Goal: Book appointment/travel/reservation

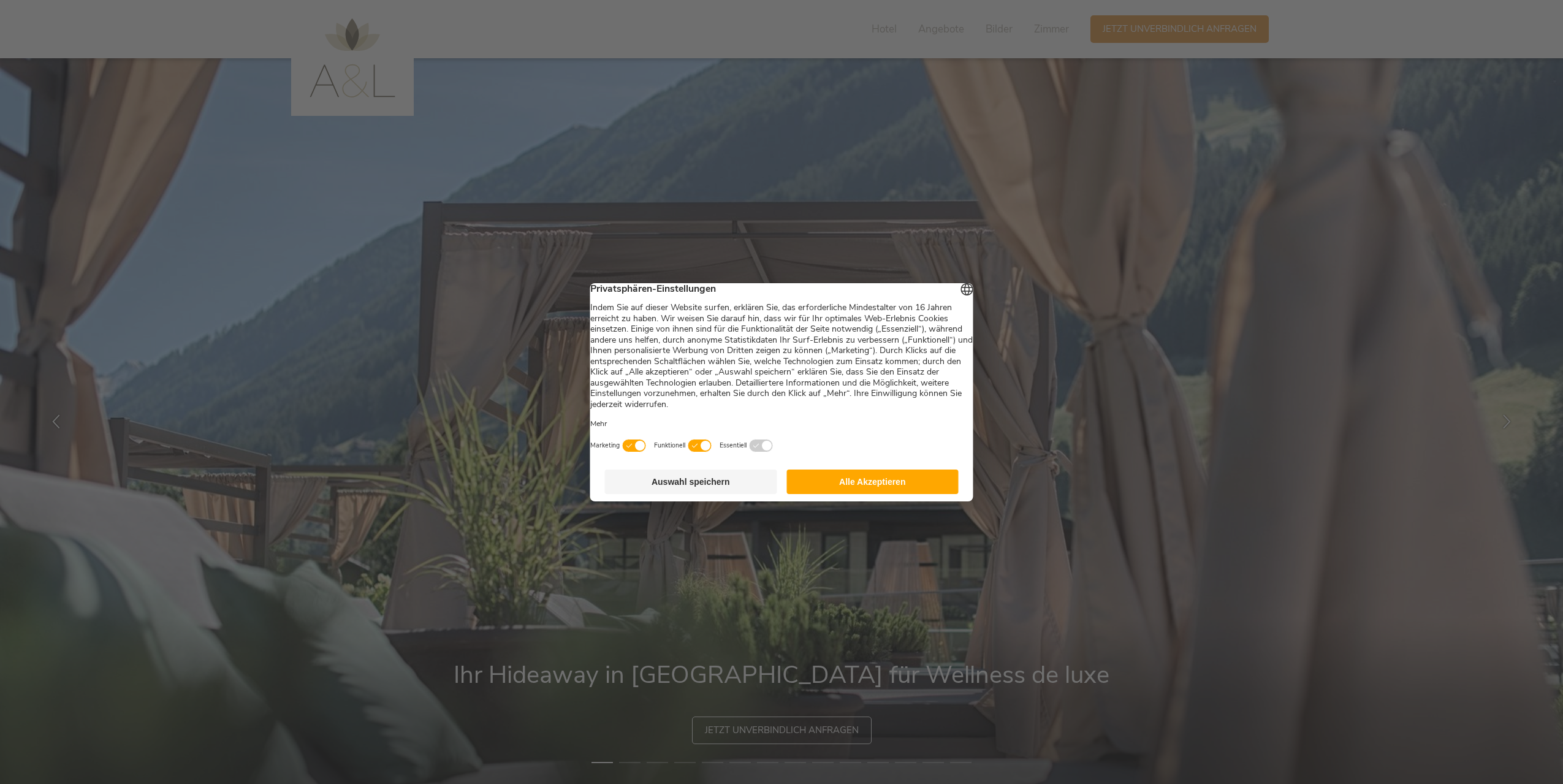
click at [849, 490] on button "Alle Akzeptieren" at bounding box center [872, 482] width 172 height 25
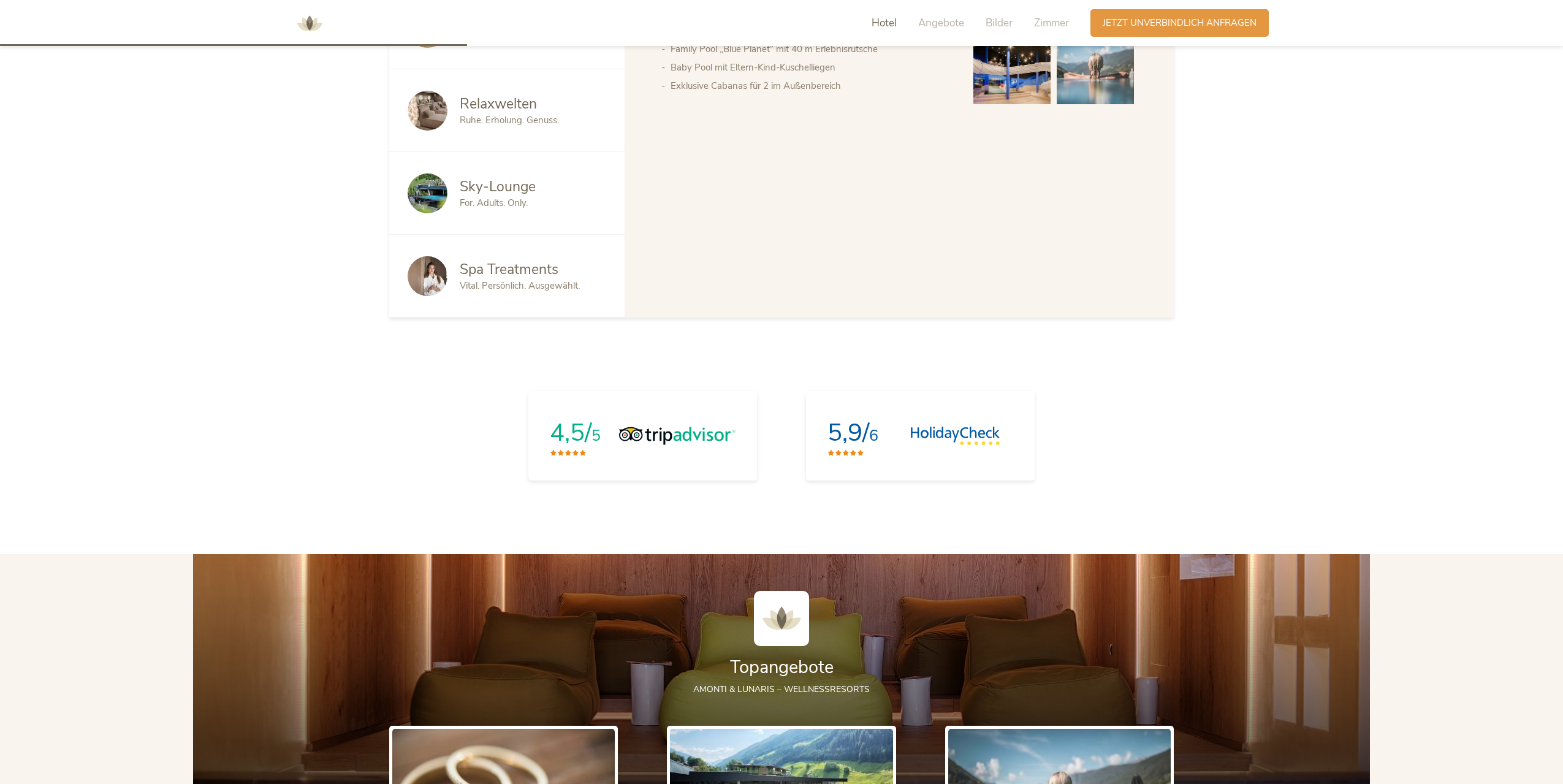
scroll to position [1123, 0]
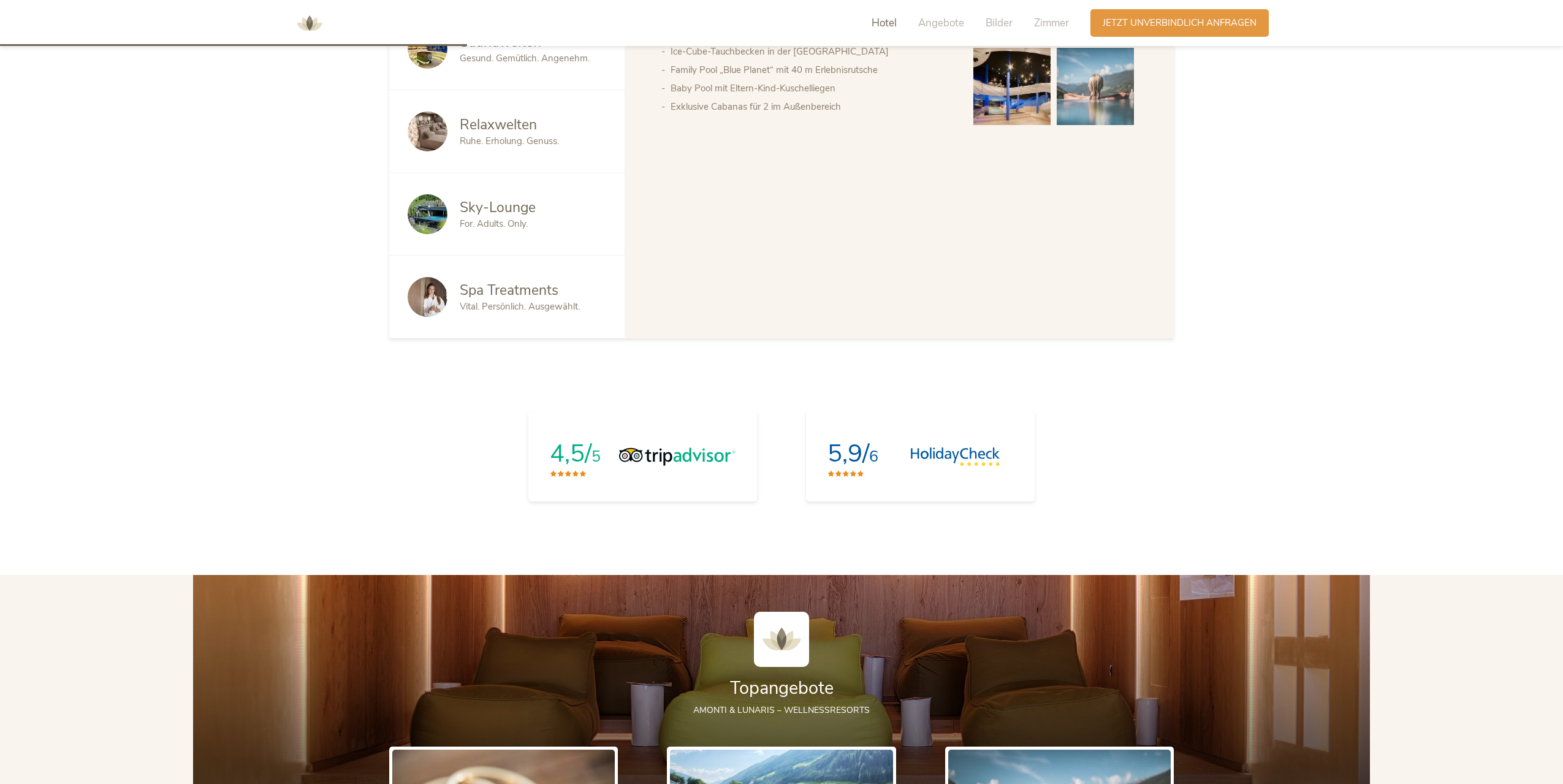
click at [940, 13] on div "Hotel Angebote Bilder Zimmer" at bounding box center [973, 23] width 234 height 28
click at [940, 19] on span "Angebote" at bounding box center [941, 23] width 46 height 14
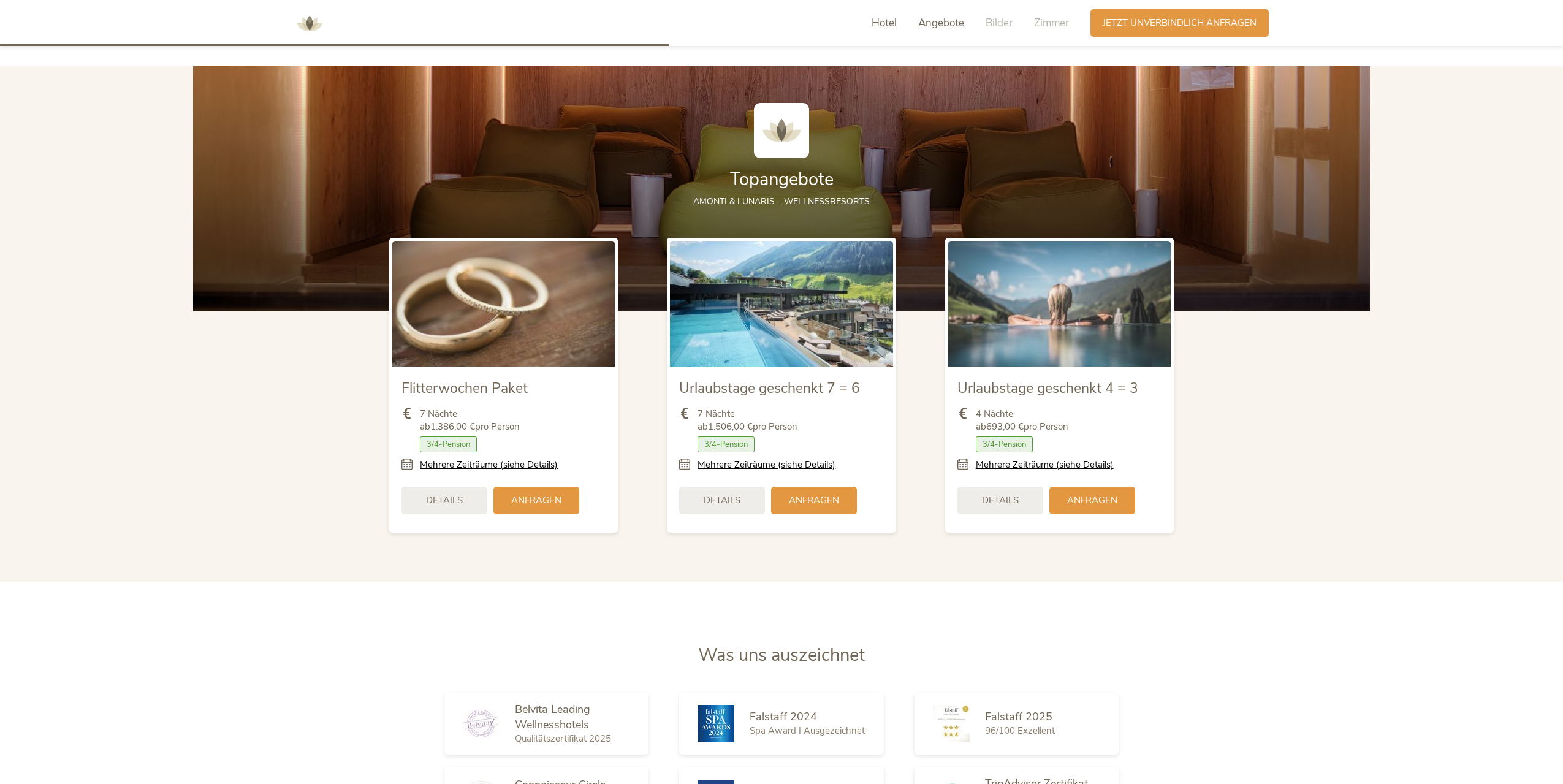
scroll to position [1637, 0]
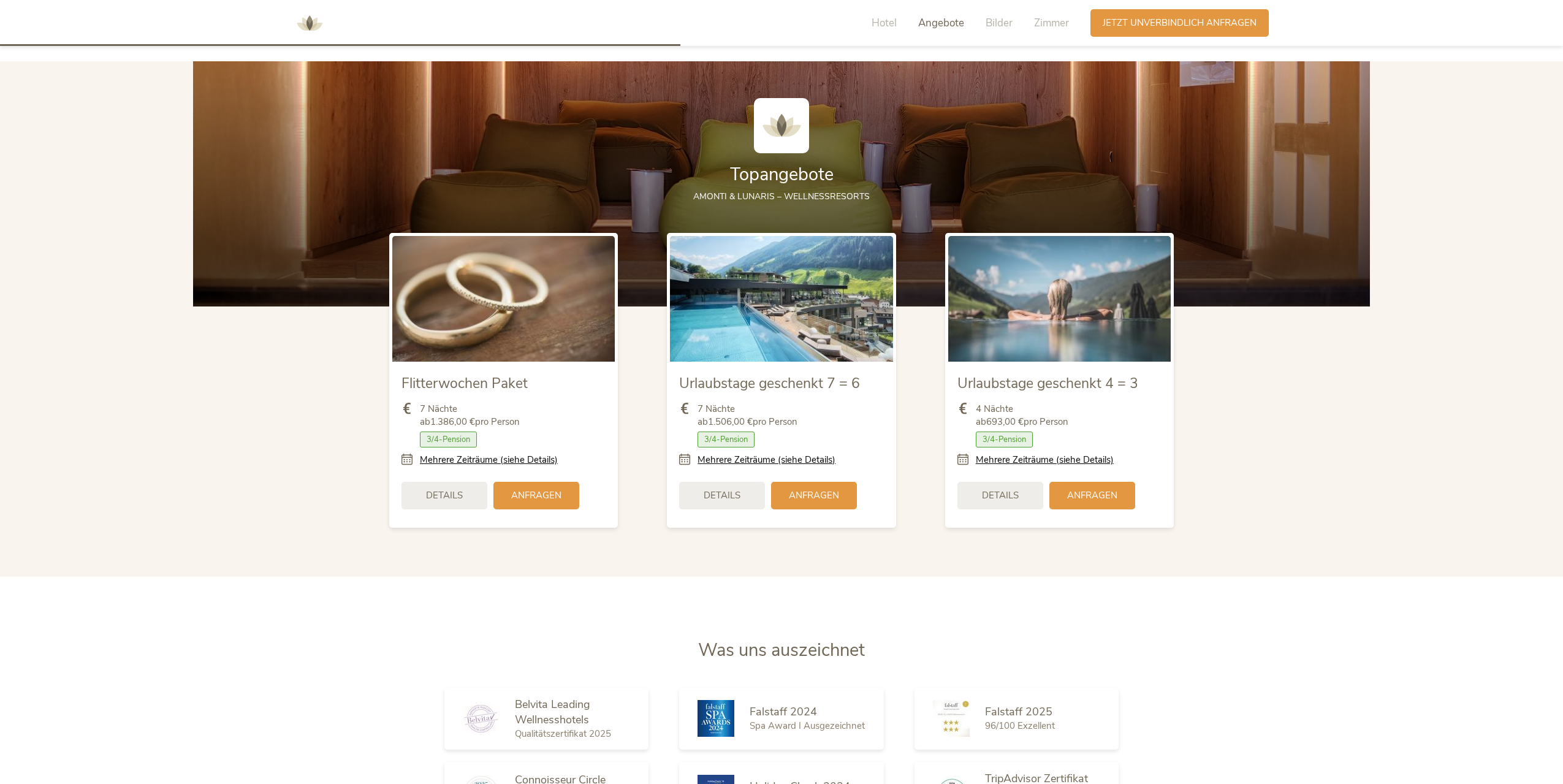
click at [766, 340] on img at bounding box center [781, 298] width 222 height 125
click at [738, 490] on span "Details" at bounding box center [721, 494] width 37 height 13
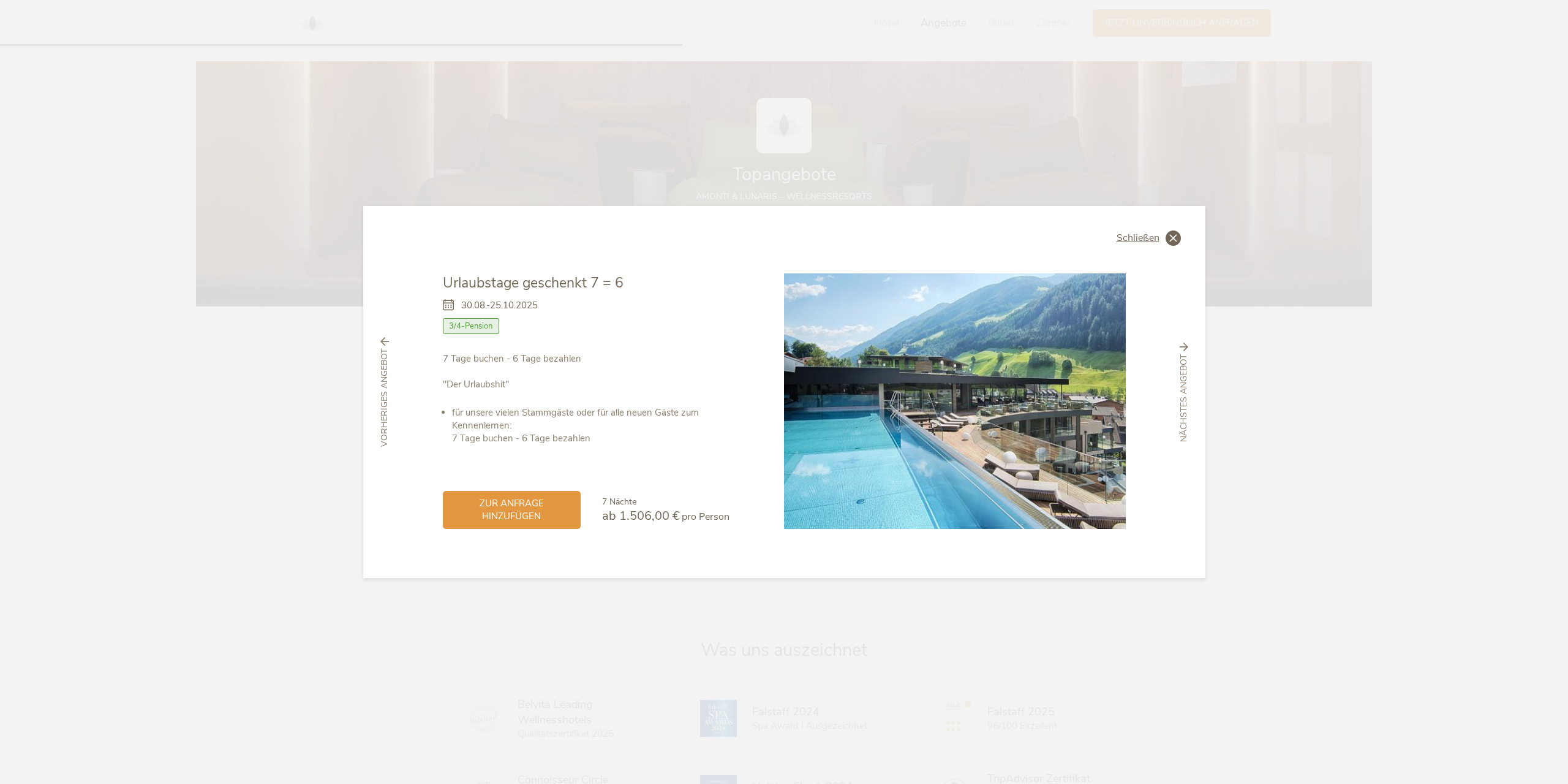
click at [1140, 237] on span "Schließen" at bounding box center [1138, 237] width 43 height 10
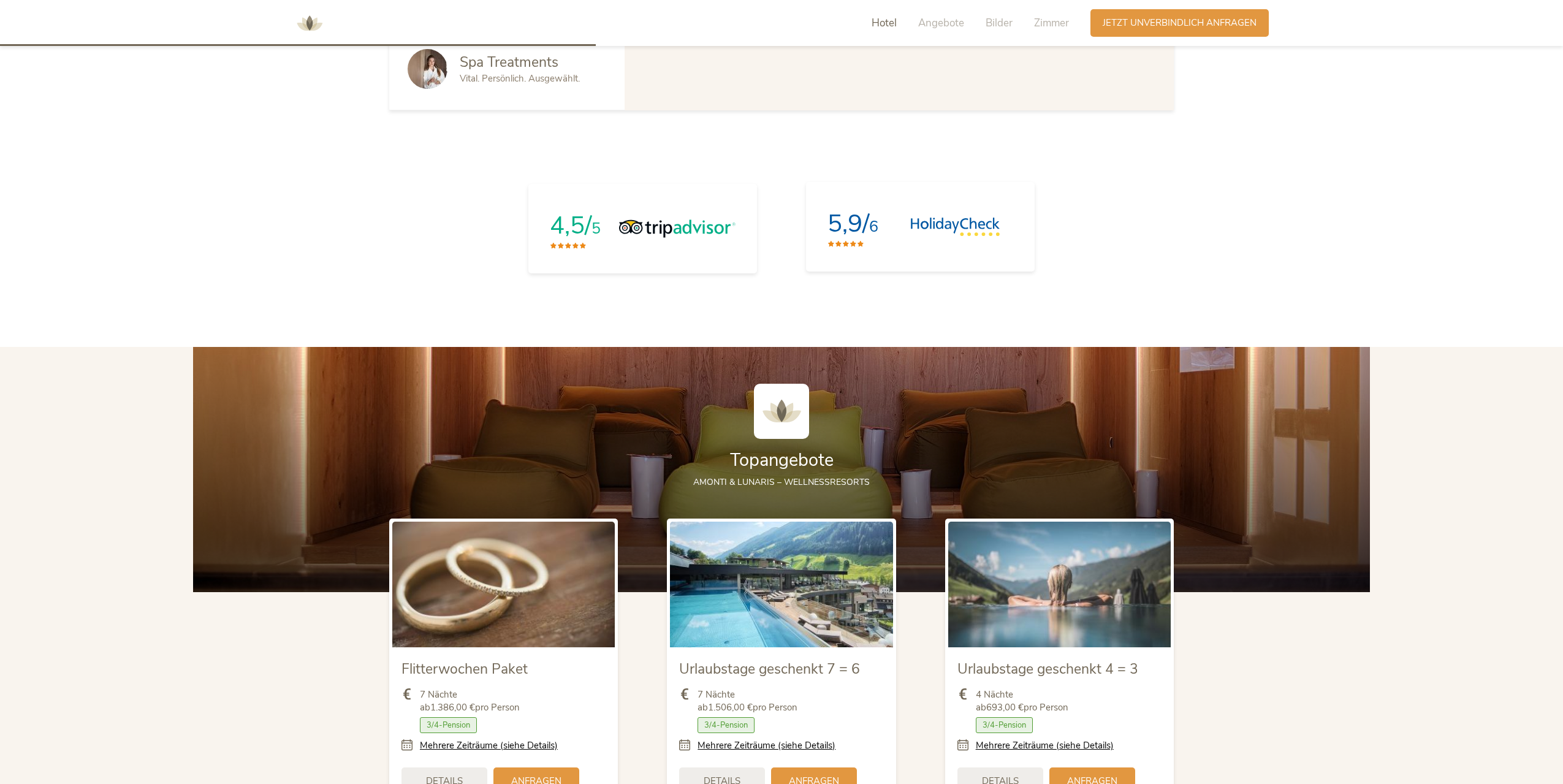
scroll to position [1330, 0]
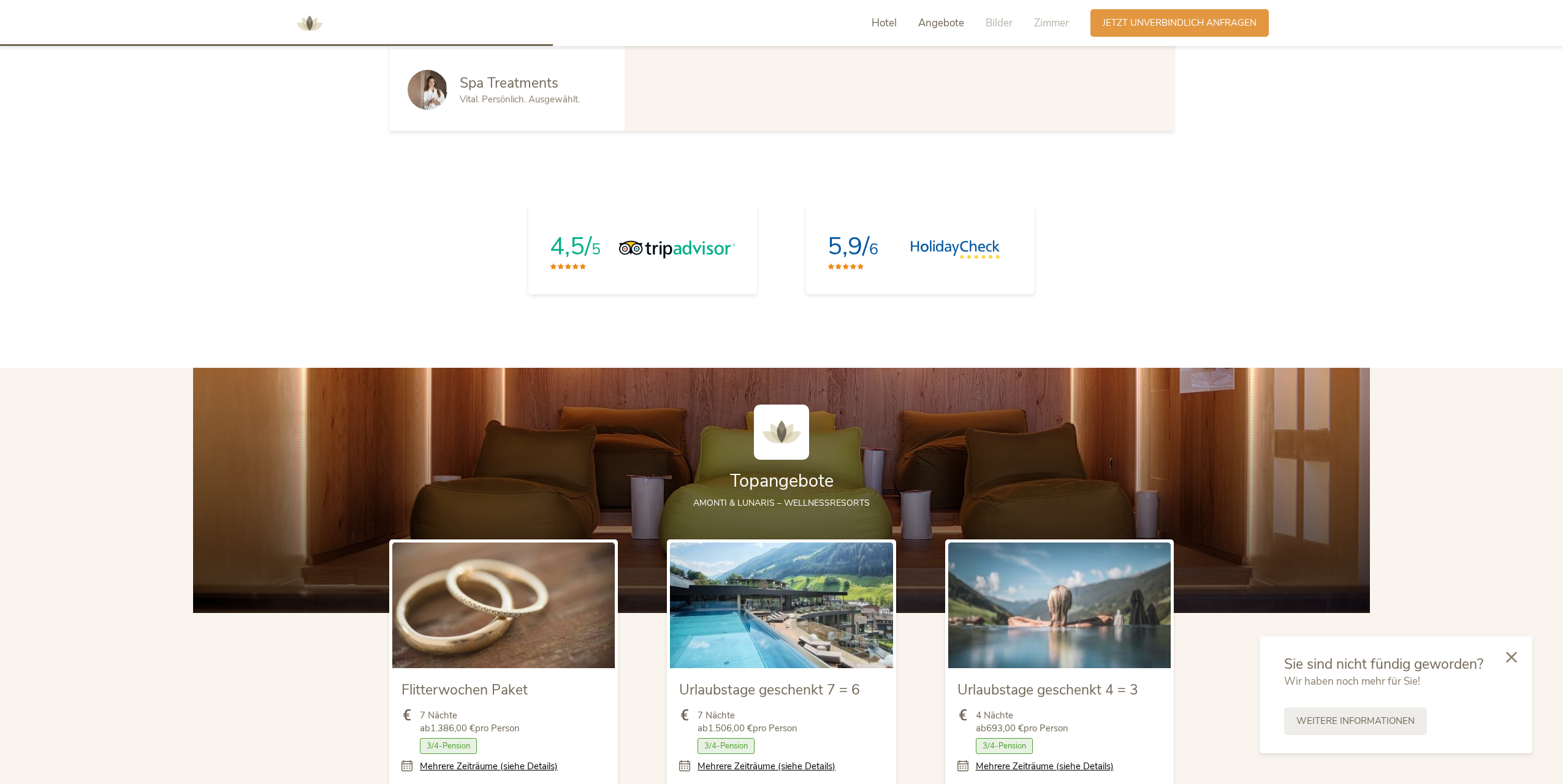
click at [956, 23] on span "Angebote" at bounding box center [941, 23] width 46 height 14
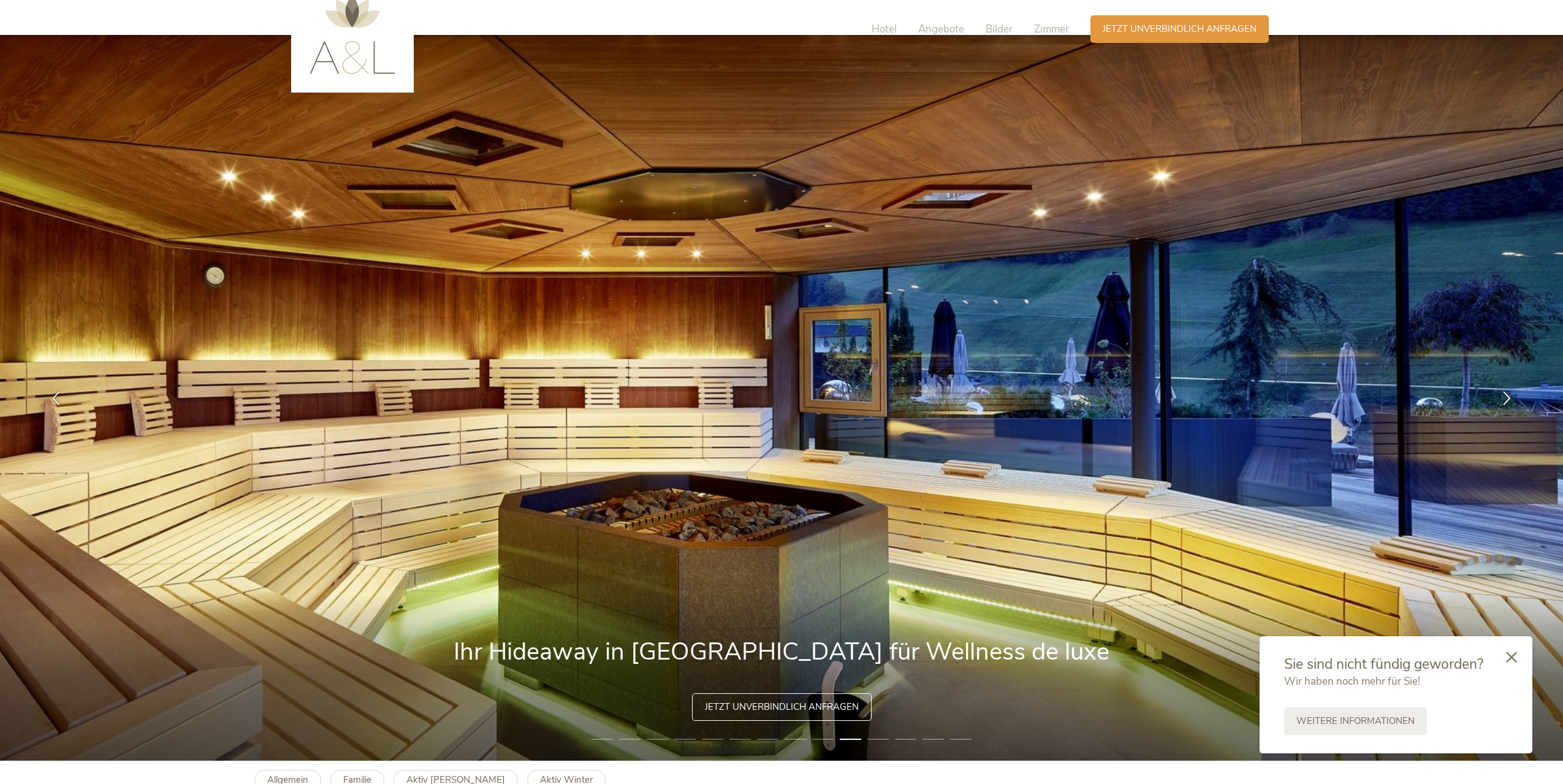
scroll to position [0, 0]
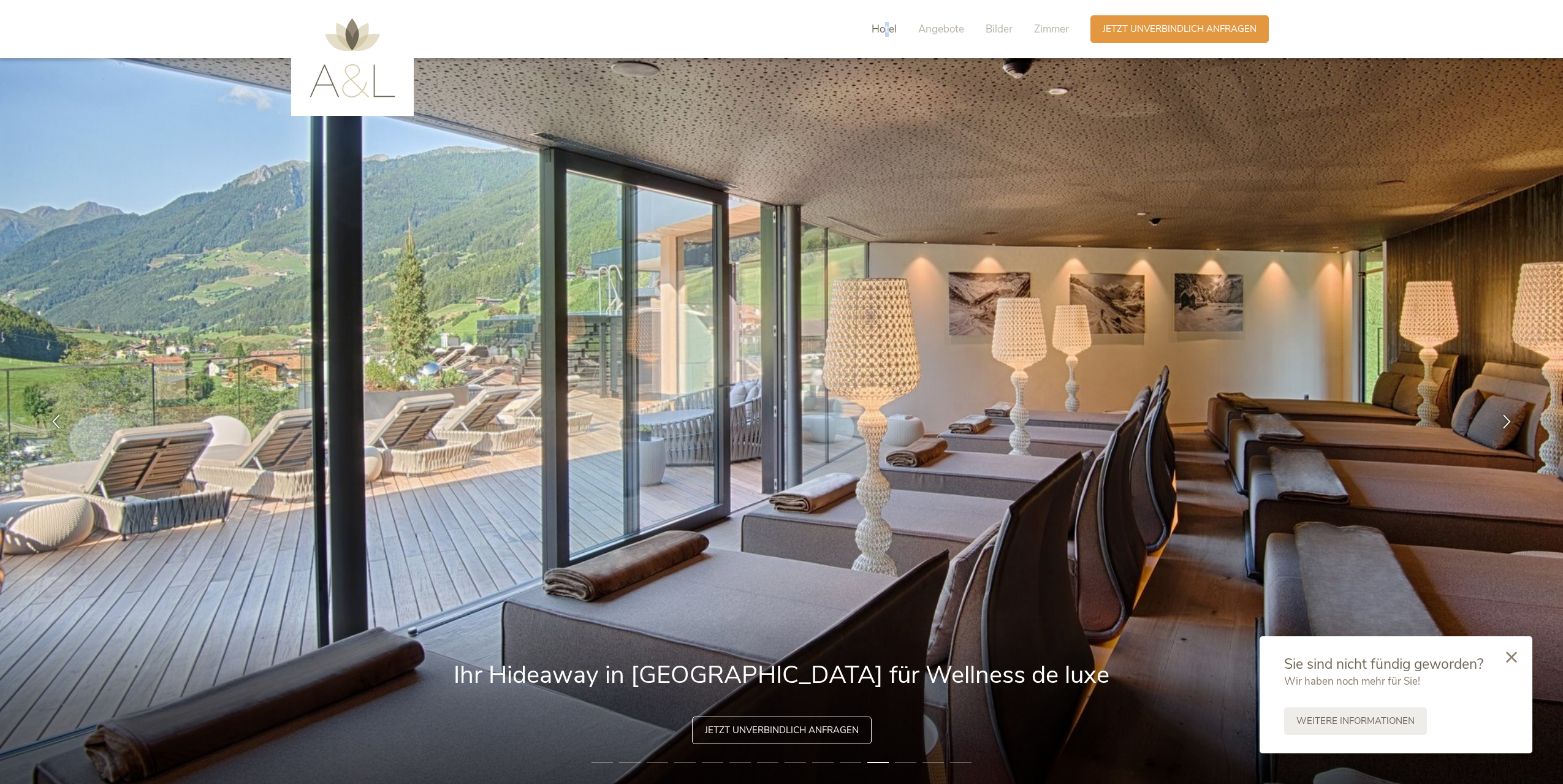
click at [887, 32] on span "Hotel" at bounding box center [884, 29] width 25 height 14
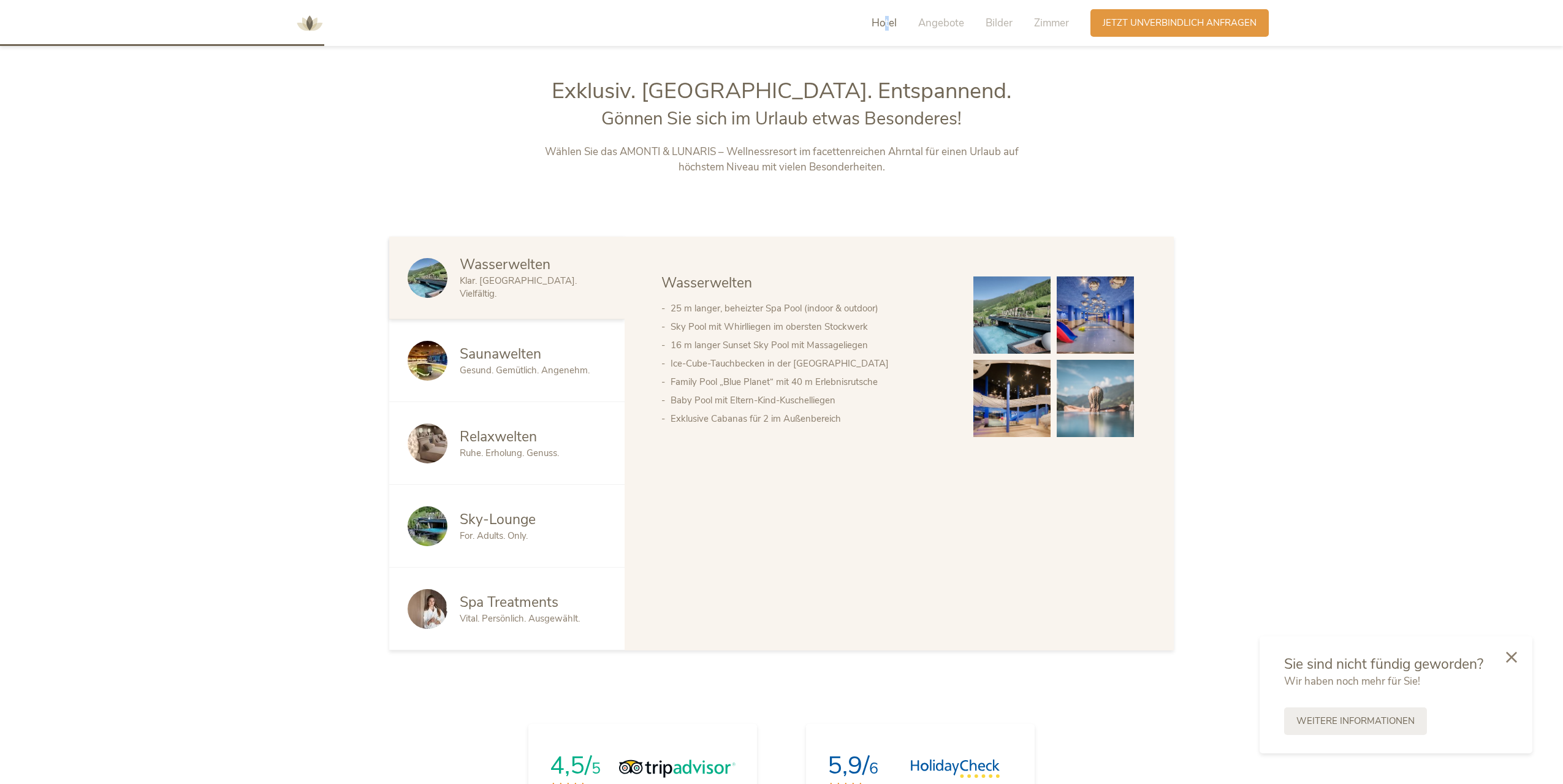
scroll to position [826, 0]
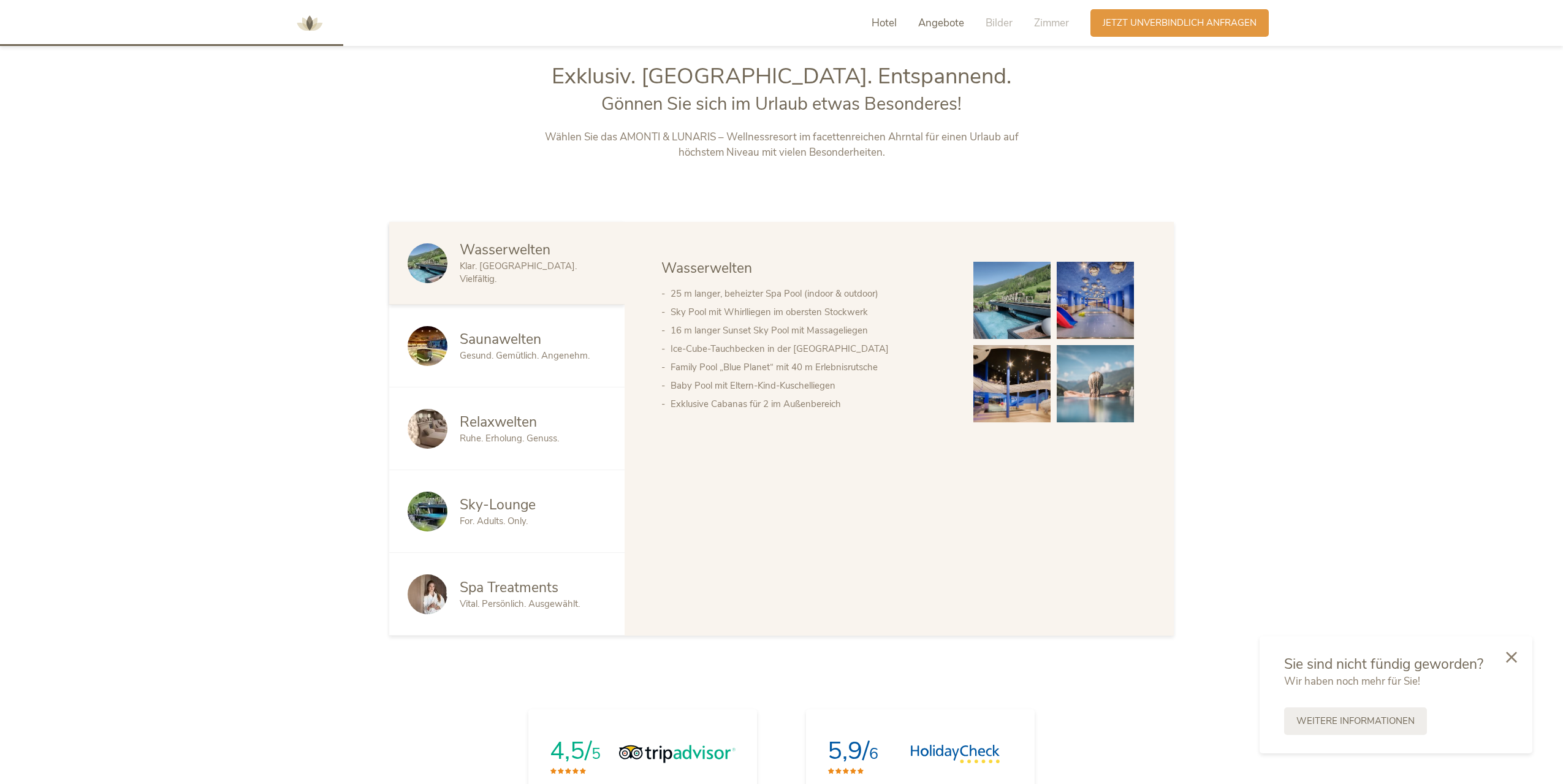
click at [933, 21] on span "Angebote" at bounding box center [941, 23] width 46 height 14
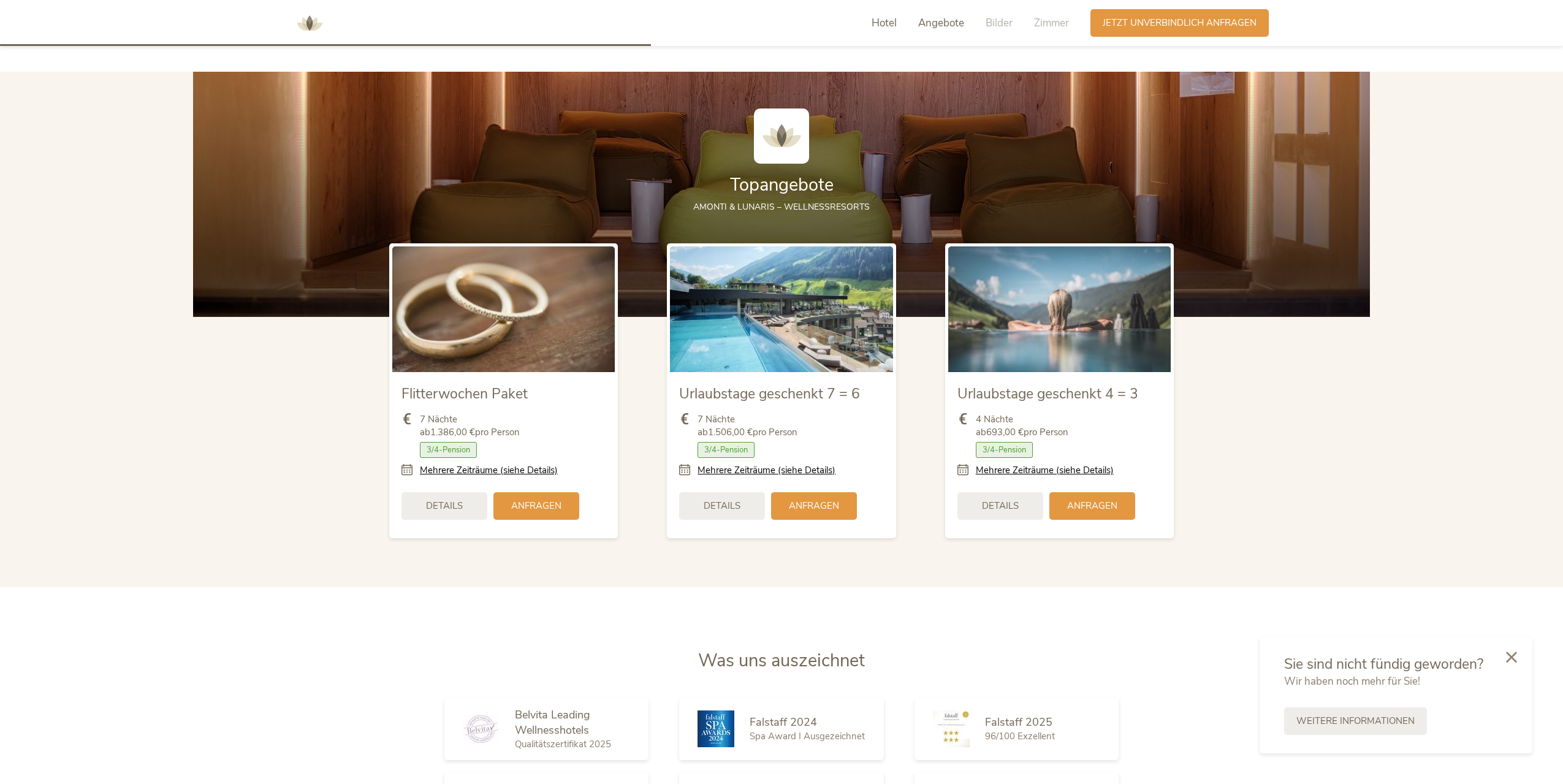
scroll to position [1637, 0]
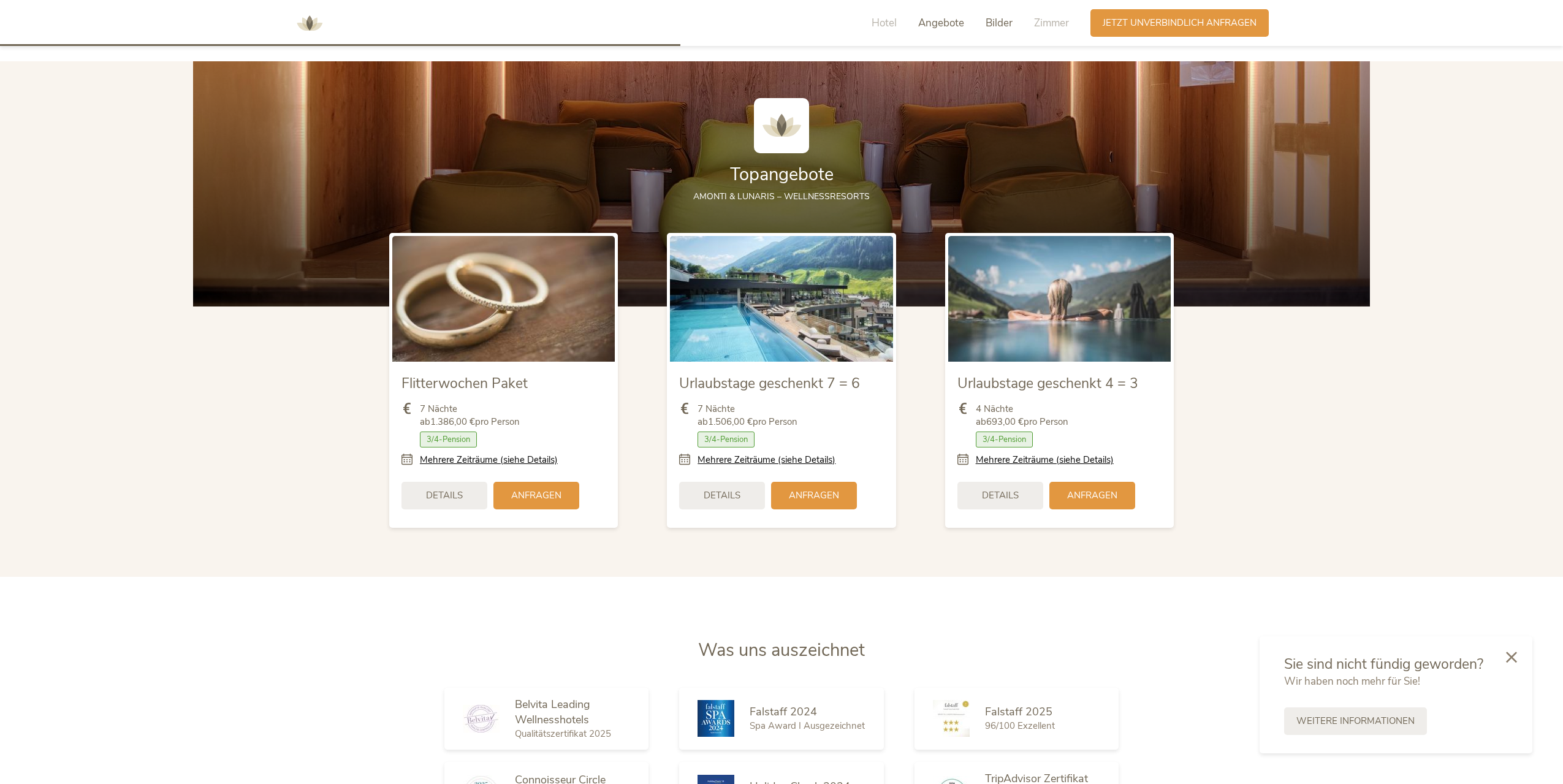
click at [996, 21] on span "Bilder" at bounding box center [999, 23] width 27 height 14
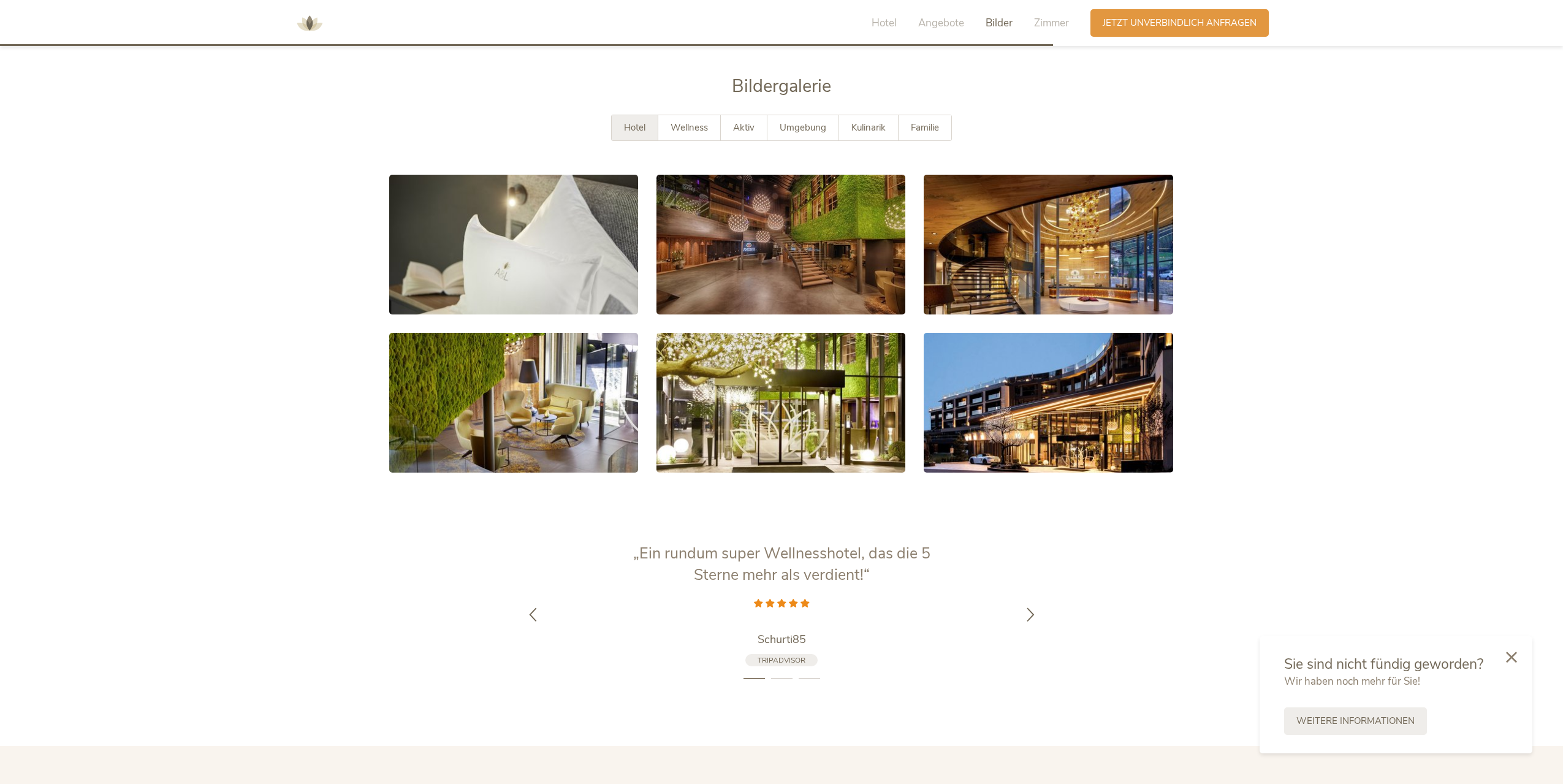
scroll to position [2534, 0]
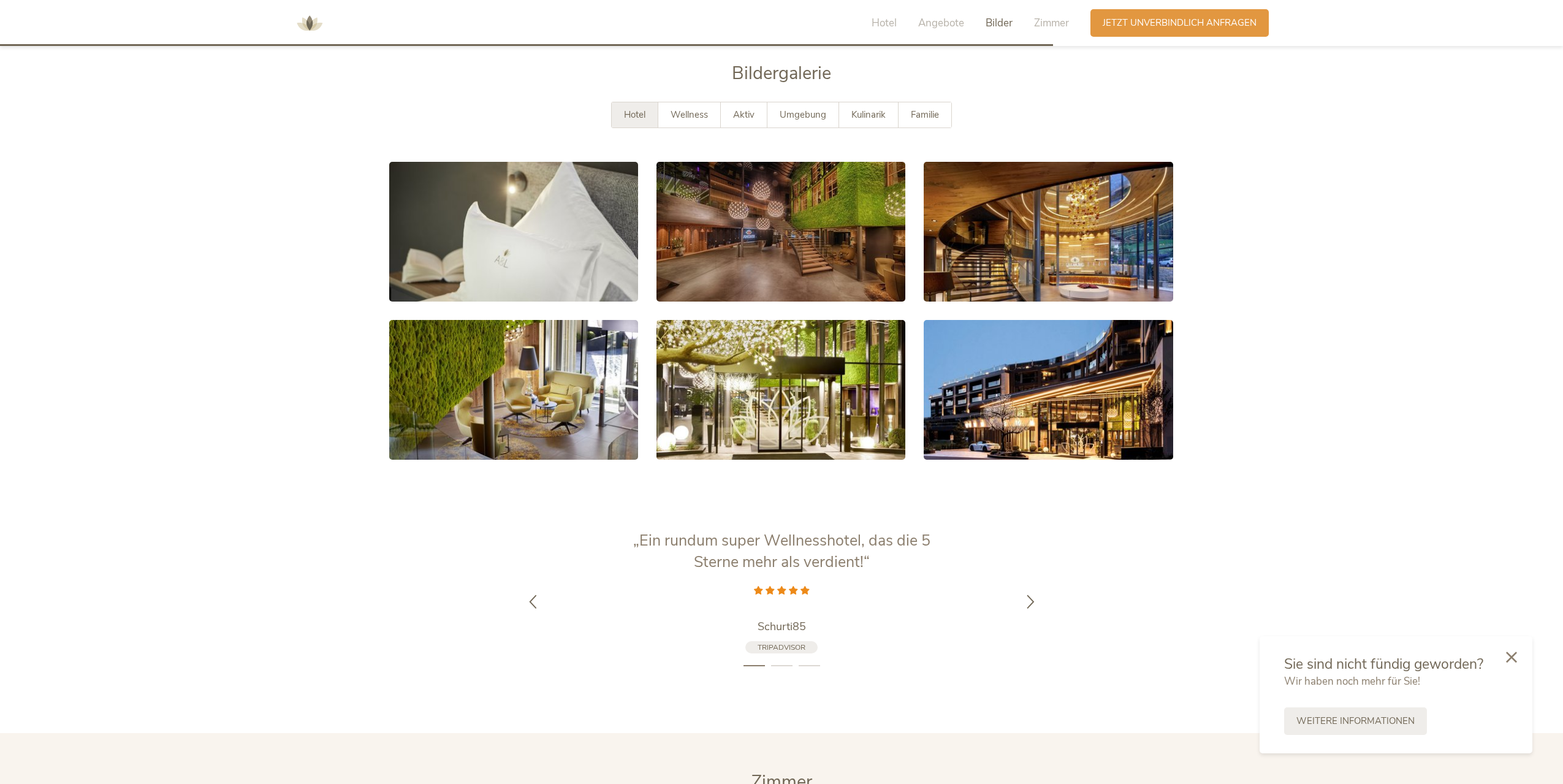
click at [316, 23] on img at bounding box center [309, 23] width 37 height 37
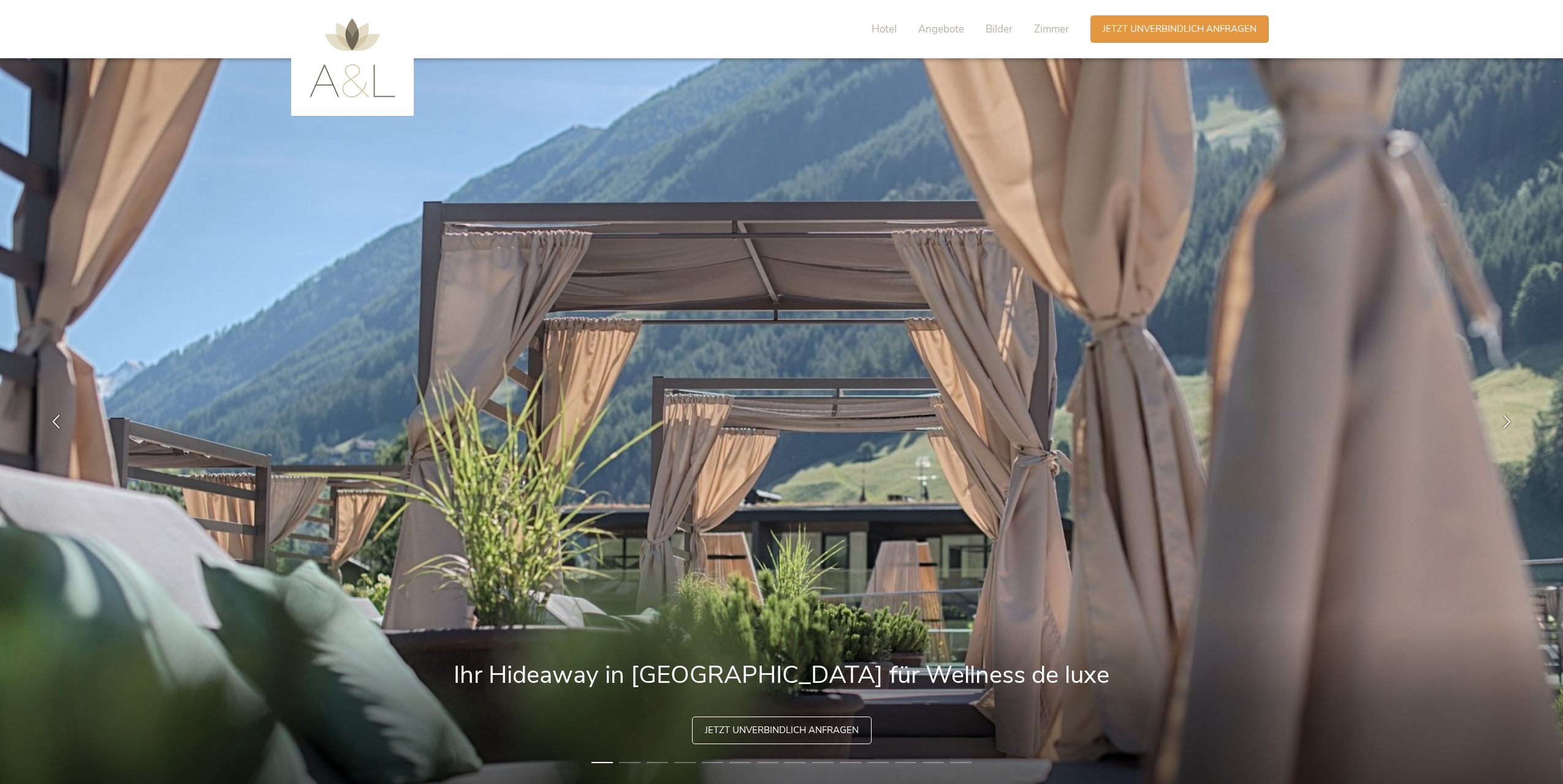
click at [320, 78] on img at bounding box center [352, 58] width 86 height 79
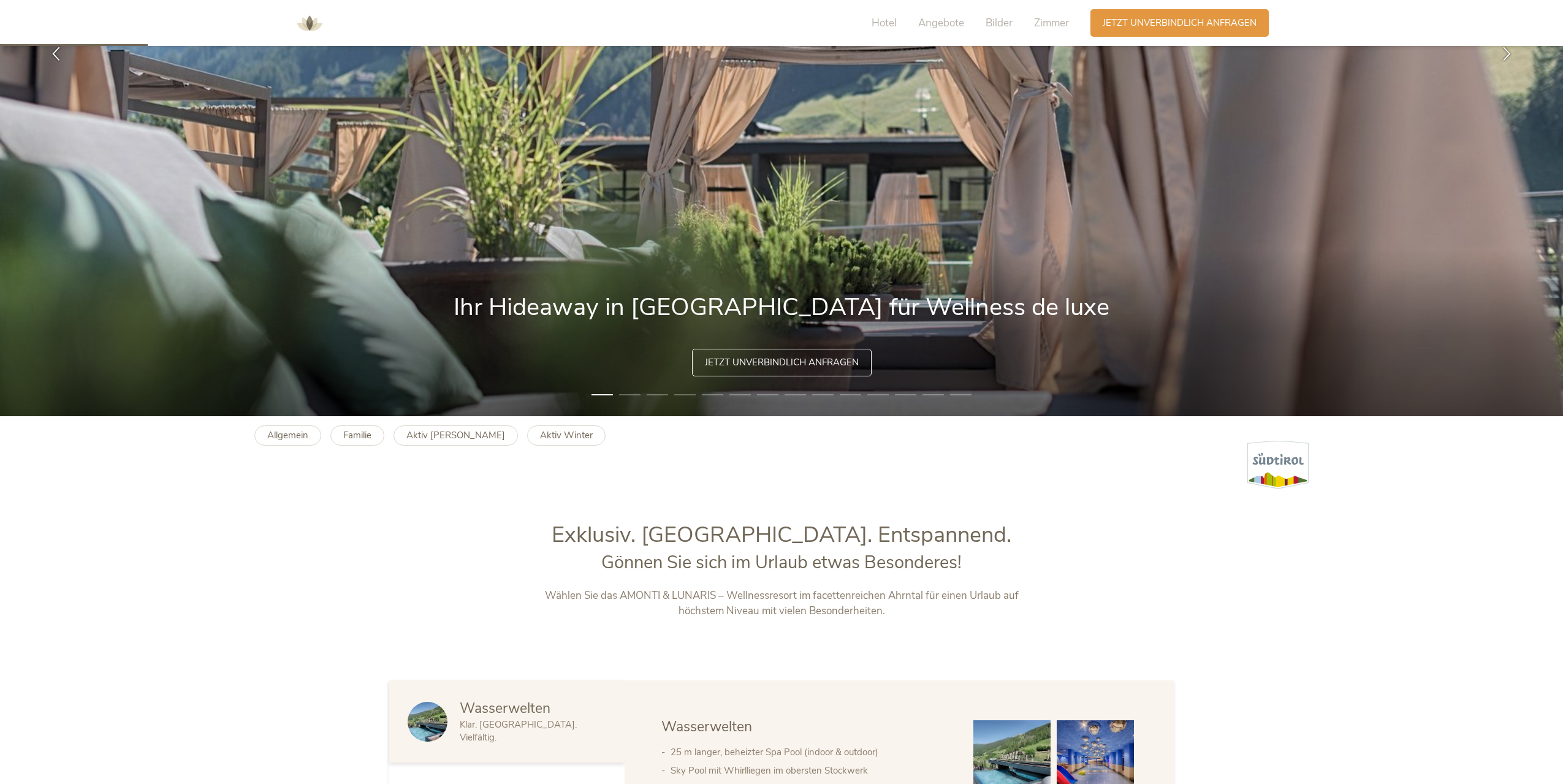
scroll to position [490, 0]
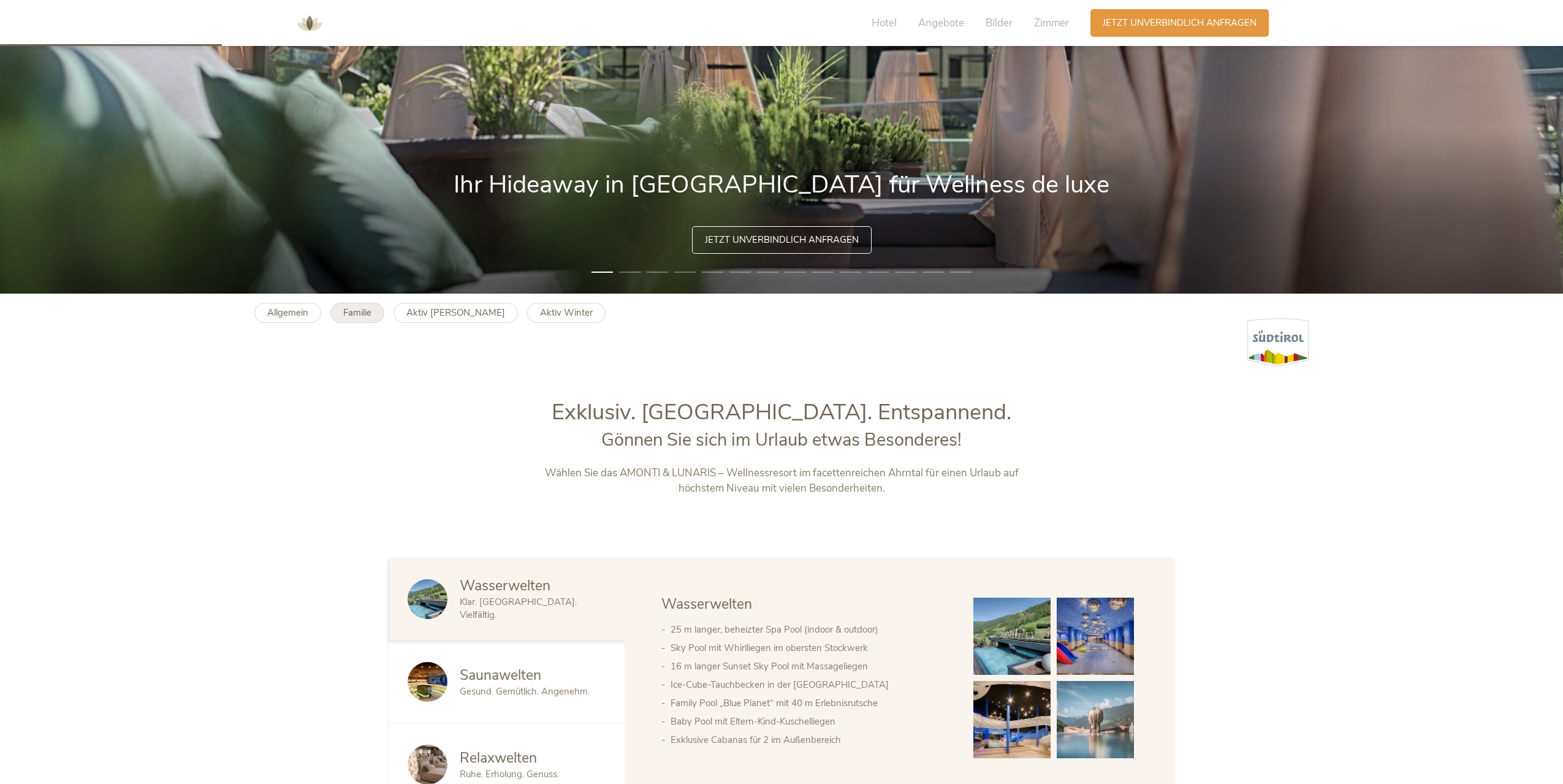
click at [365, 310] on b "Familie" at bounding box center [357, 312] width 28 height 12
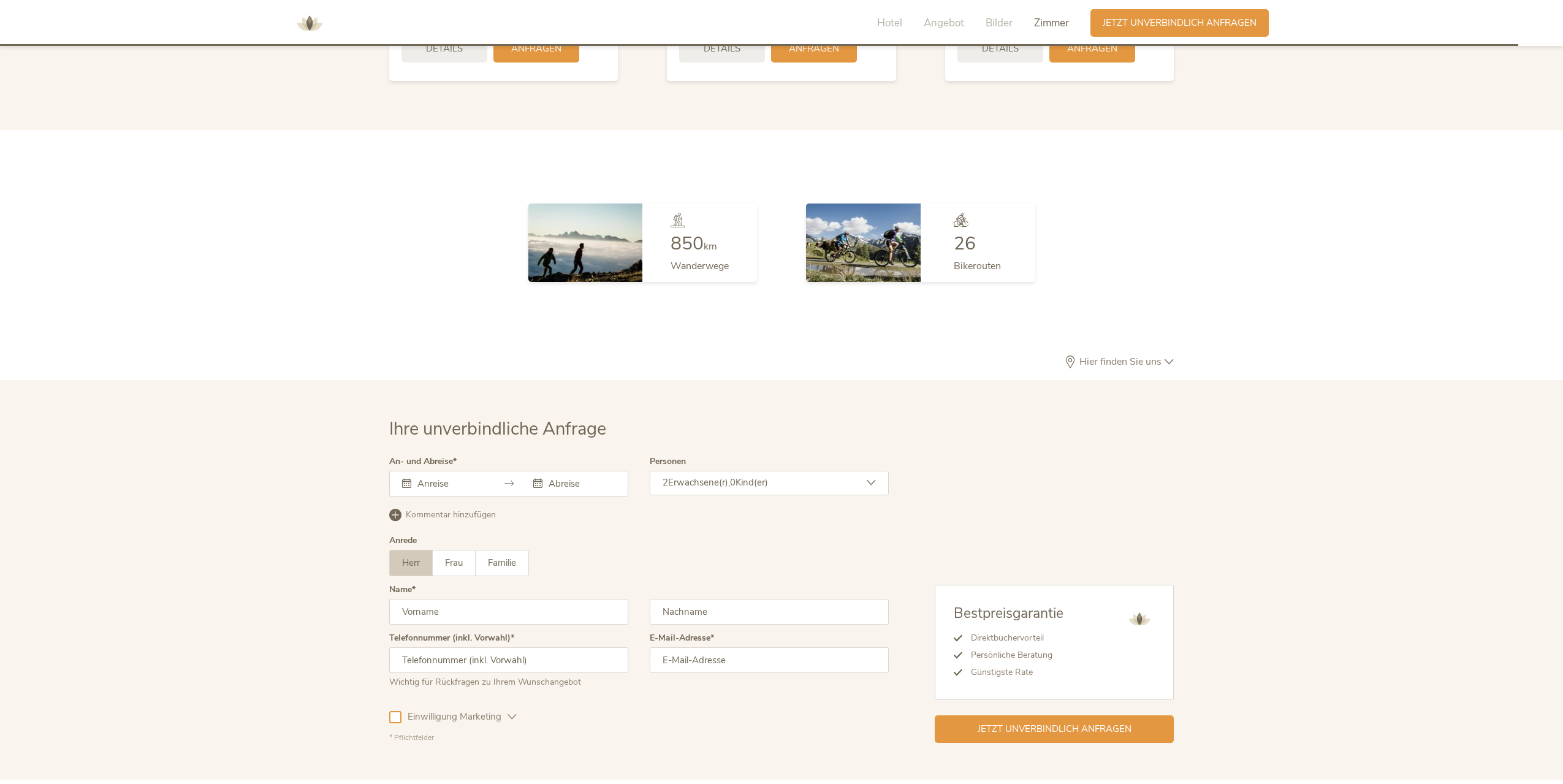
scroll to position [3449, 0]
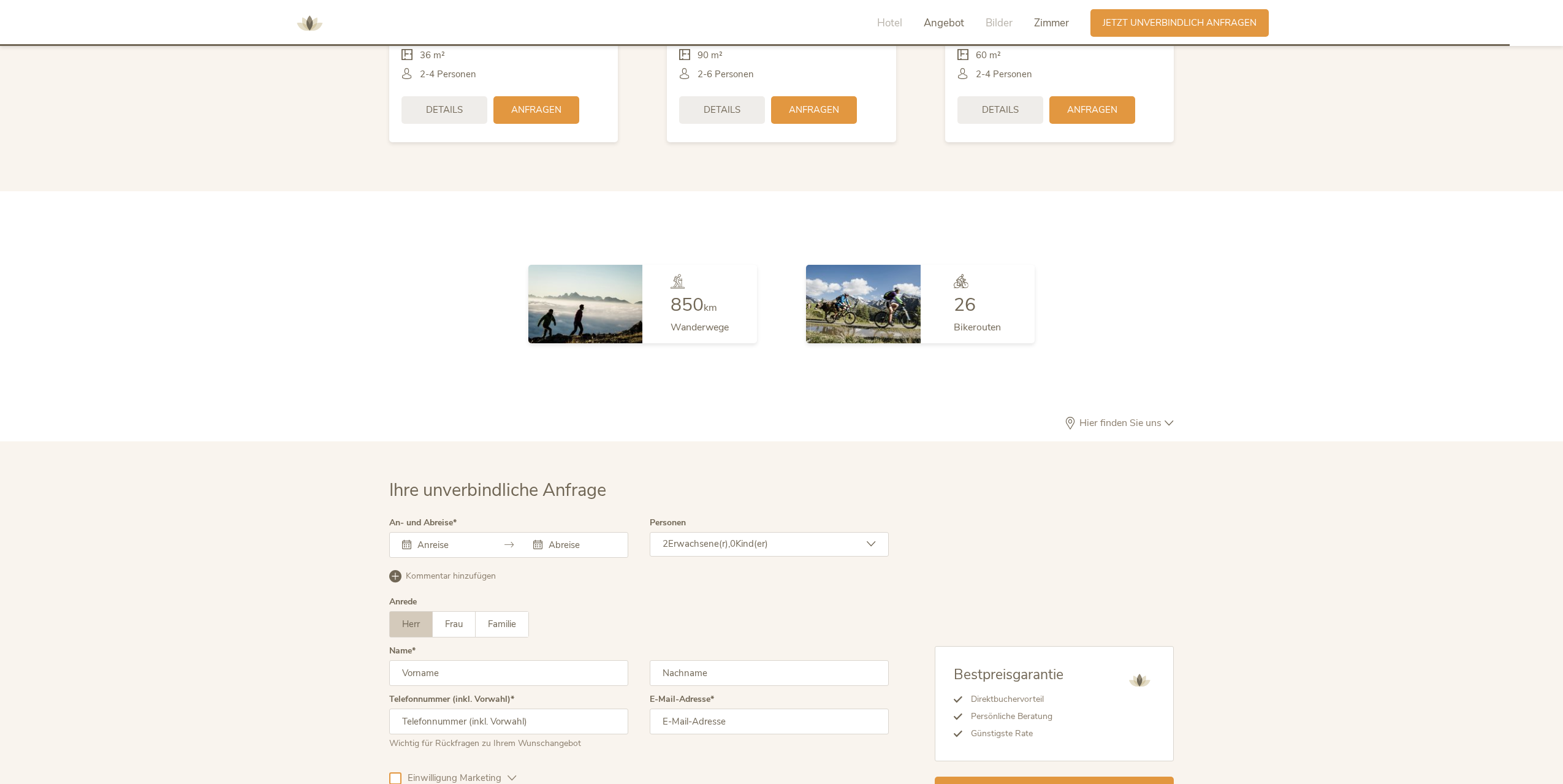
click at [958, 27] on span "Angebot" at bounding box center [944, 23] width 41 height 14
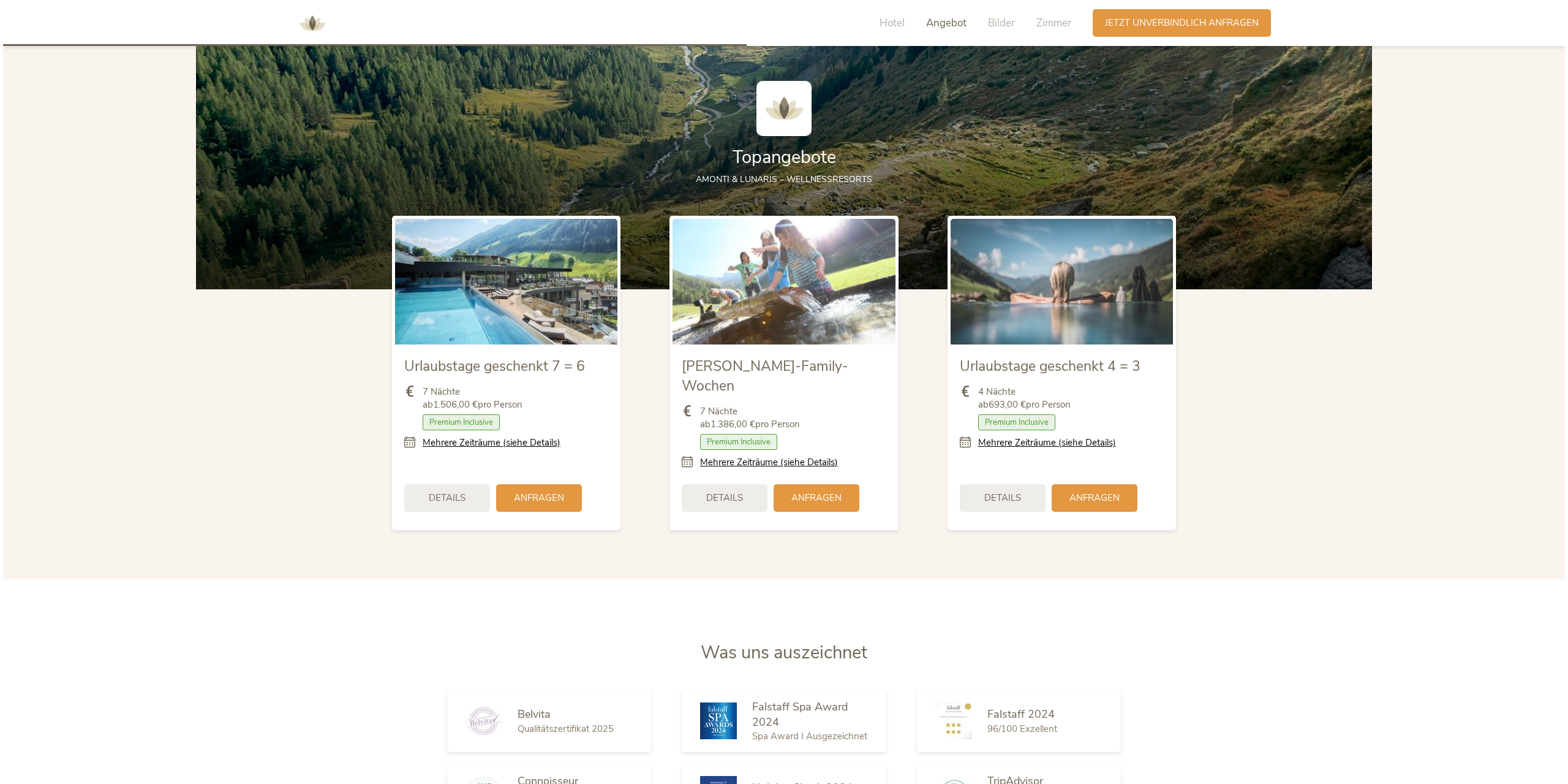
scroll to position [1554, 0]
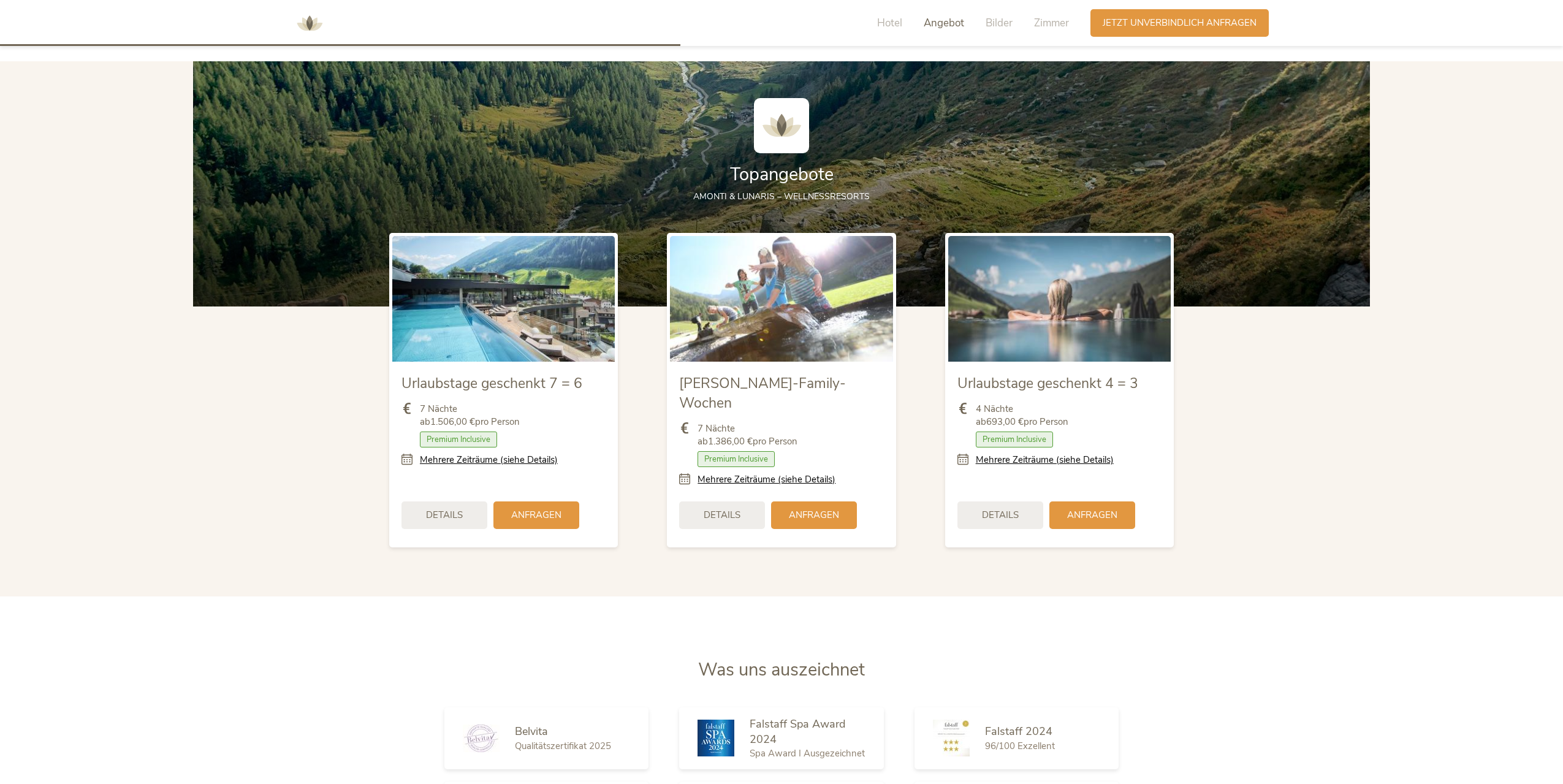
click at [792, 325] on img at bounding box center [781, 298] width 222 height 125
click at [738, 507] on span "Details" at bounding box center [721, 514] width 37 height 13
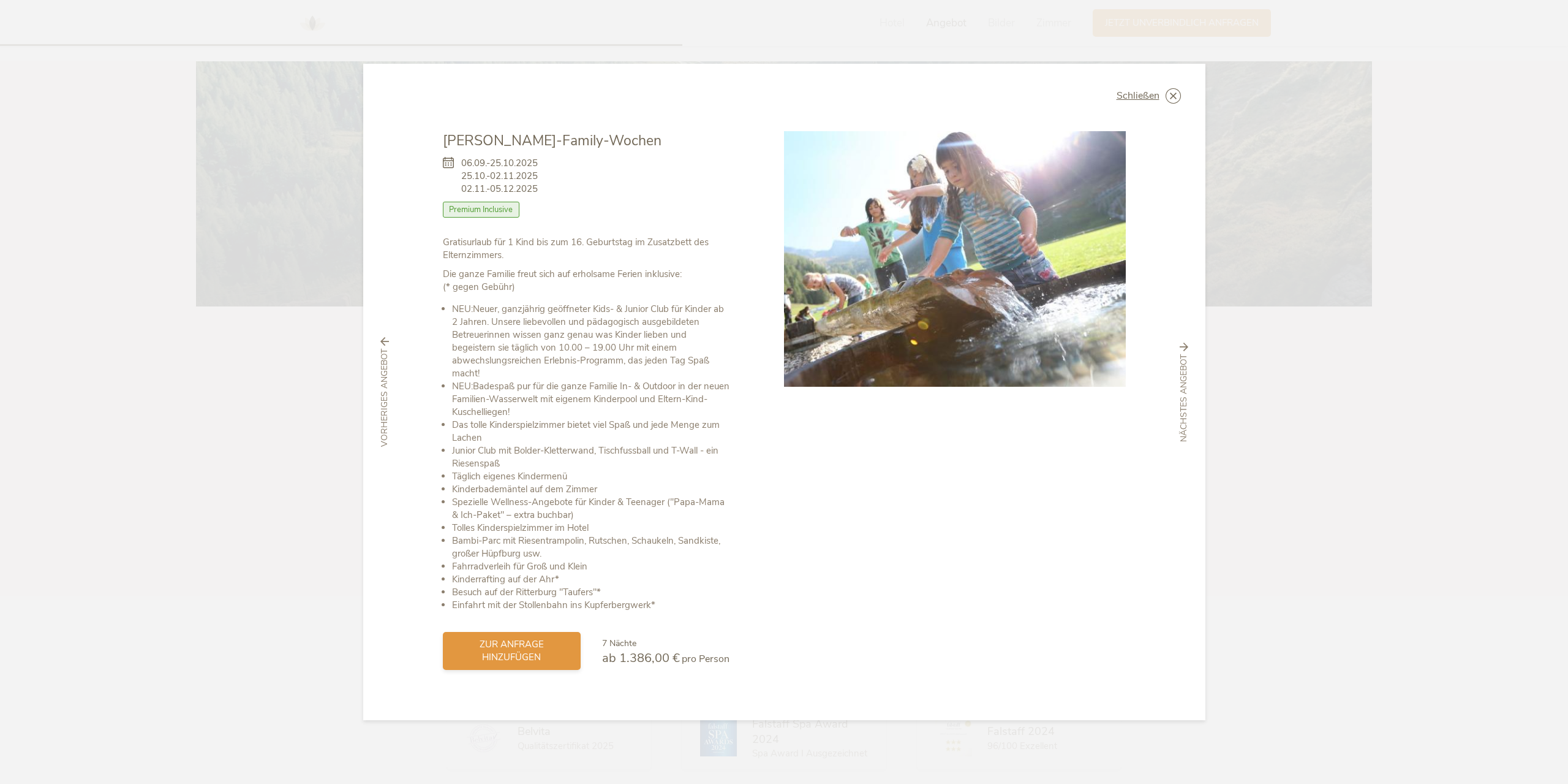
click at [529, 655] on span "zur Anfrage hinzufügen" at bounding box center [511, 651] width 113 height 26
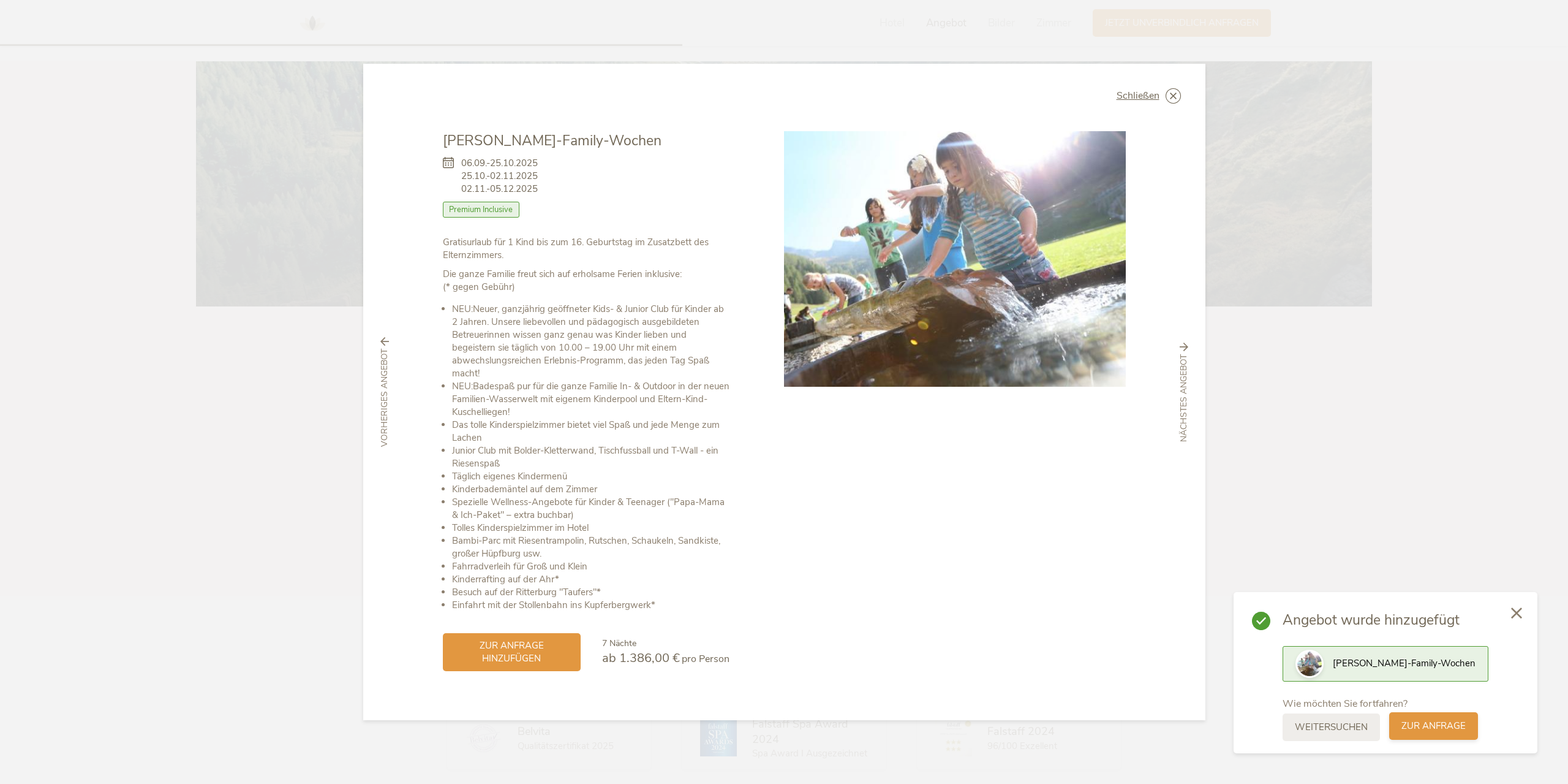
click at [1432, 728] on span "zur Anfrage" at bounding box center [1434, 726] width 65 height 13
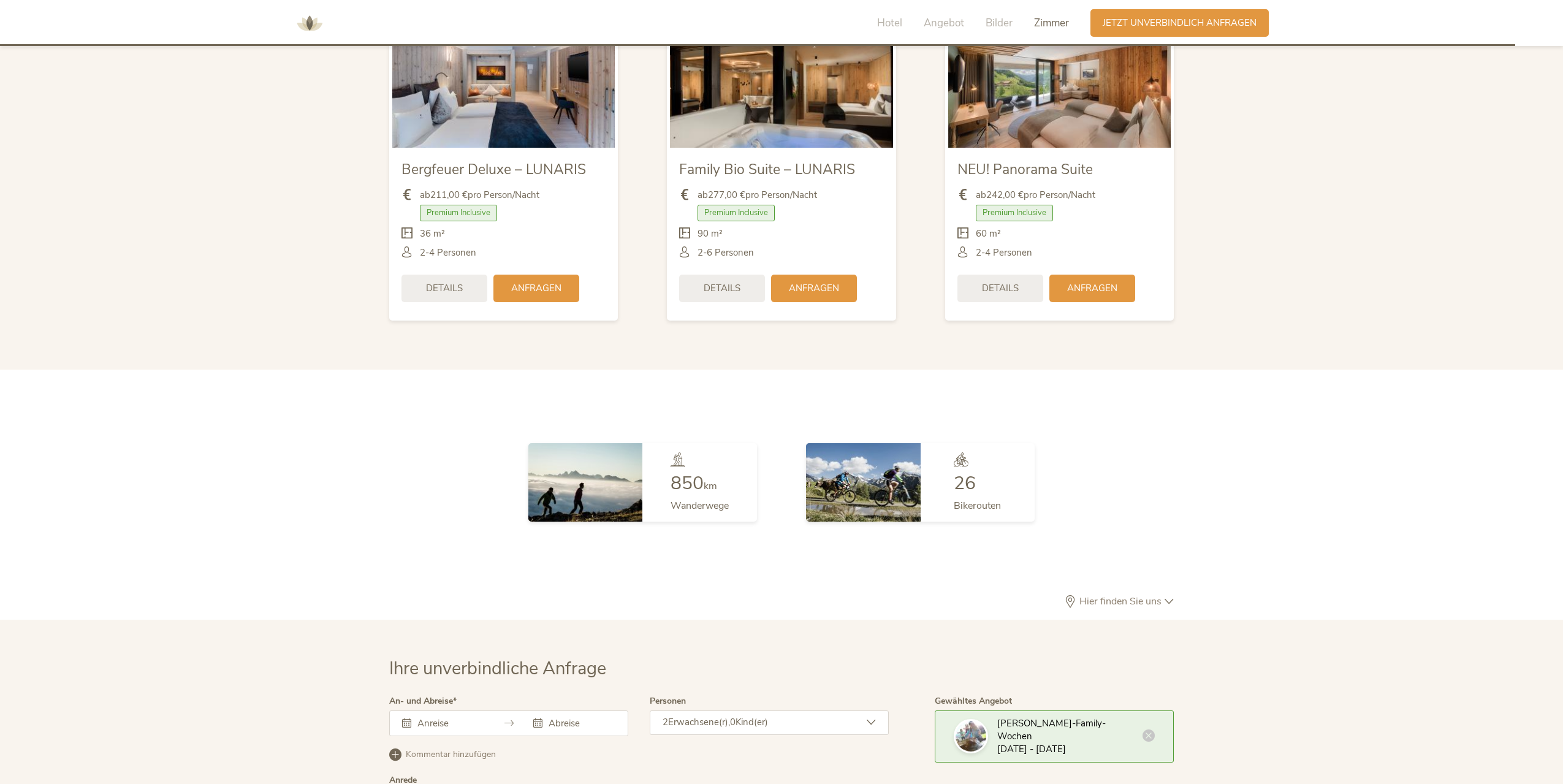
scroll to position [3572, 0]
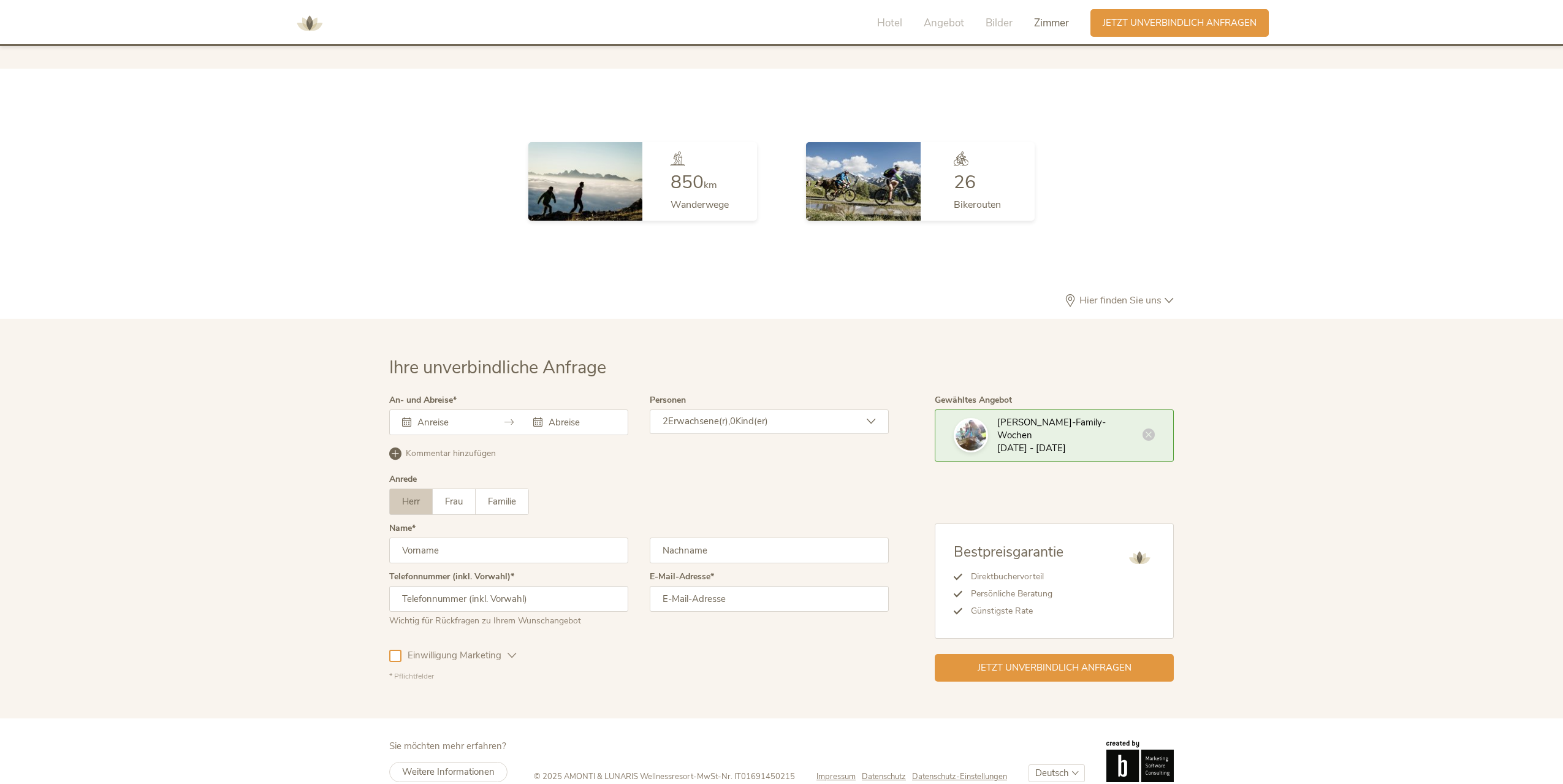
click at [507, 409] on div at bounding box center [509, 422] width 239 height 26
click at [506, 418] on icon at bounding box center [509, 422] width 9 height 9
click at [427, 416] on input "text" at bounding box center [449, 422] width 70 height 12
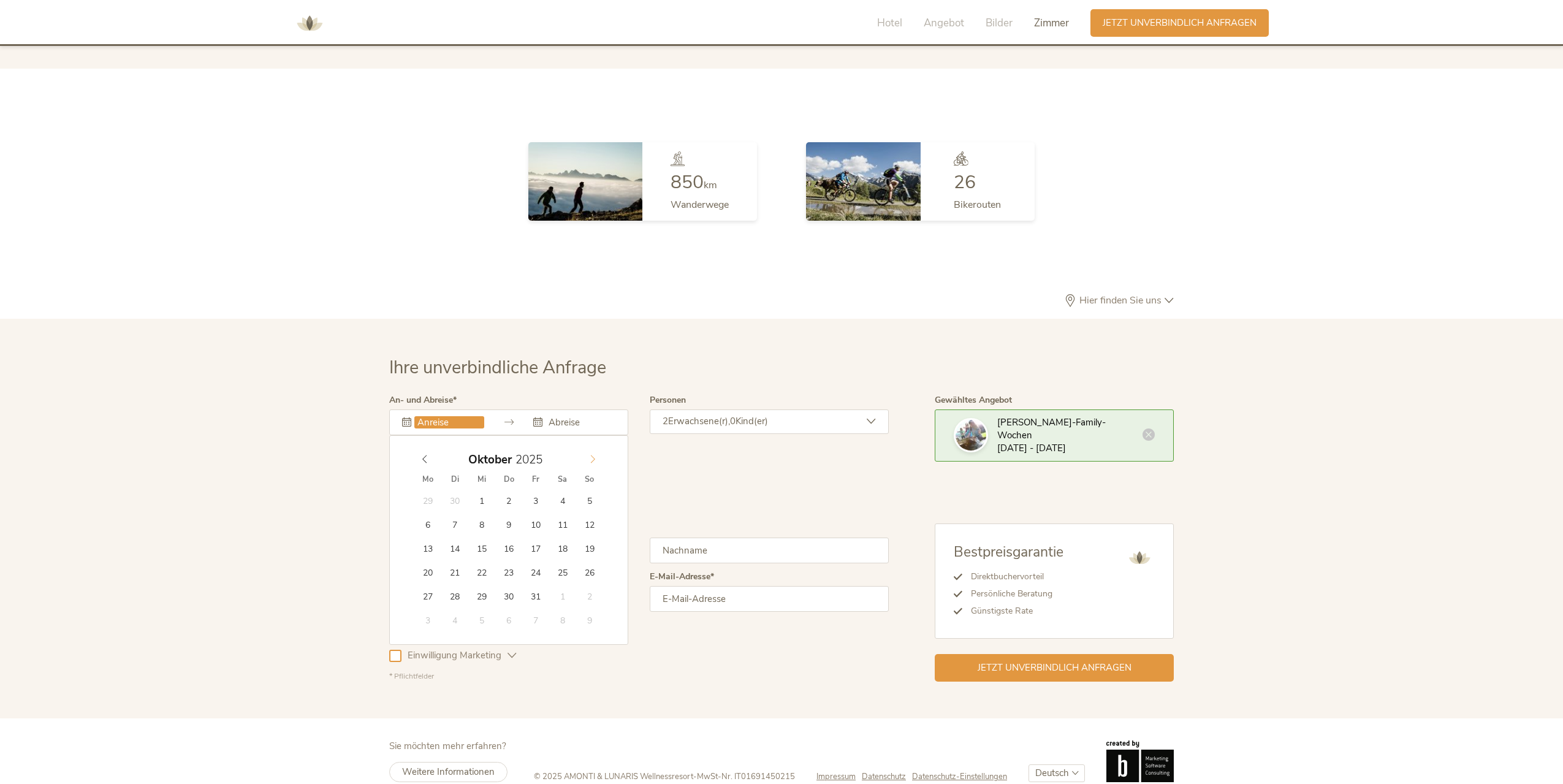
click at [590, 454] on icon at bounding box center [592, 458] width 8 height 8
type input "11.10.2025"
click at [875, 417] on icon at bounding box center [871, 421] width 9 height 9
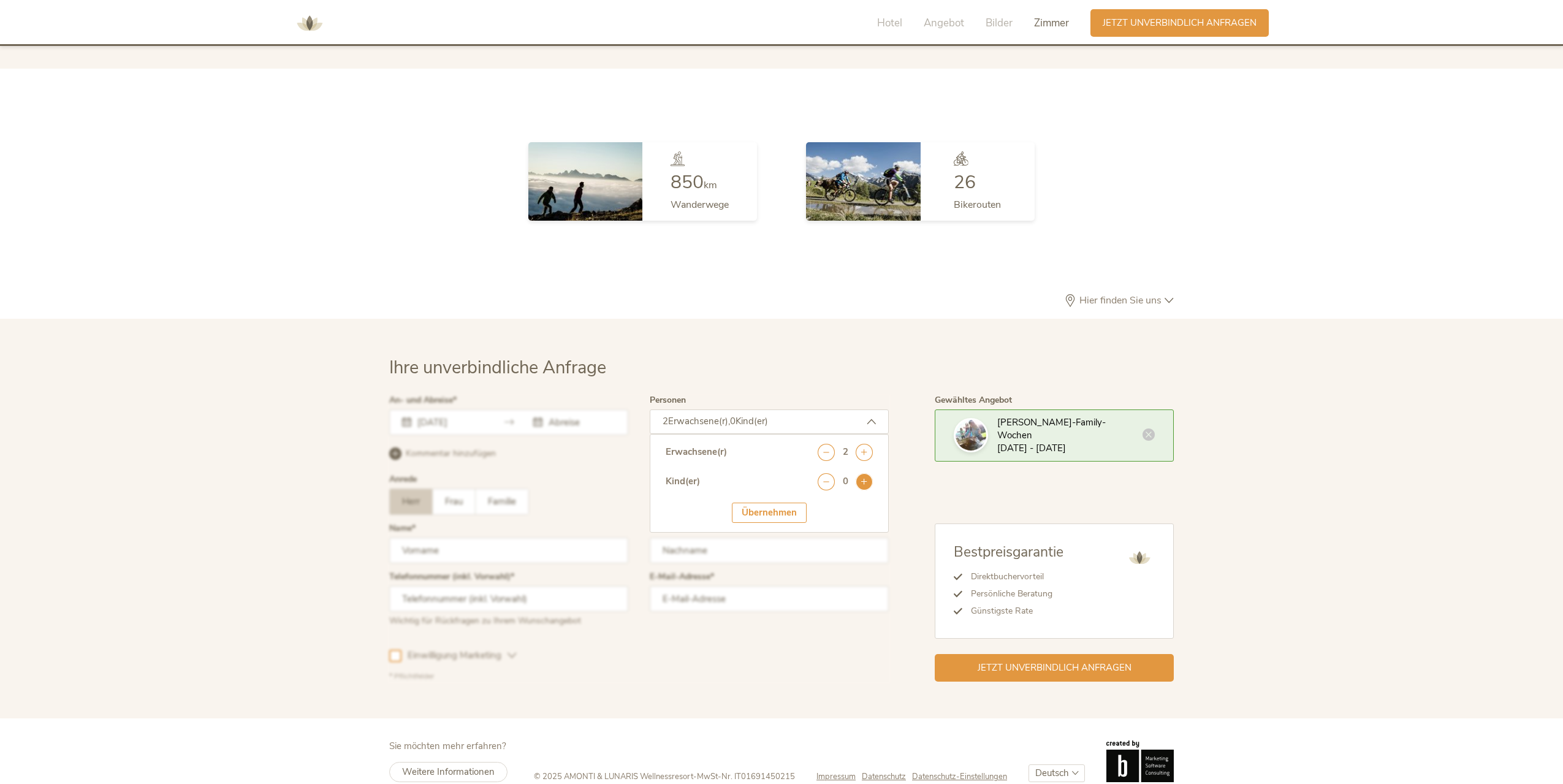
click at [862, 473] on icon at bounding box center [864, 482] width 17 height 17
click at [858, 505] on select "wählen 0 1 2 3 4 5 6 7 8 9 10 11 12 13 14 15 16 17" at bounding box center [845, 514] width 55 height 20
select select "6"
click at [818, 505] on select "wählen 0 1 2 3 4 5 6 7 8 9 10 11 12 13 14 15 16 17" at bounding box center [845, 514] width 55 height 20
click at [759, 540] on div "Übernehmen" at bounding box center [769, 550] width 75 height 20
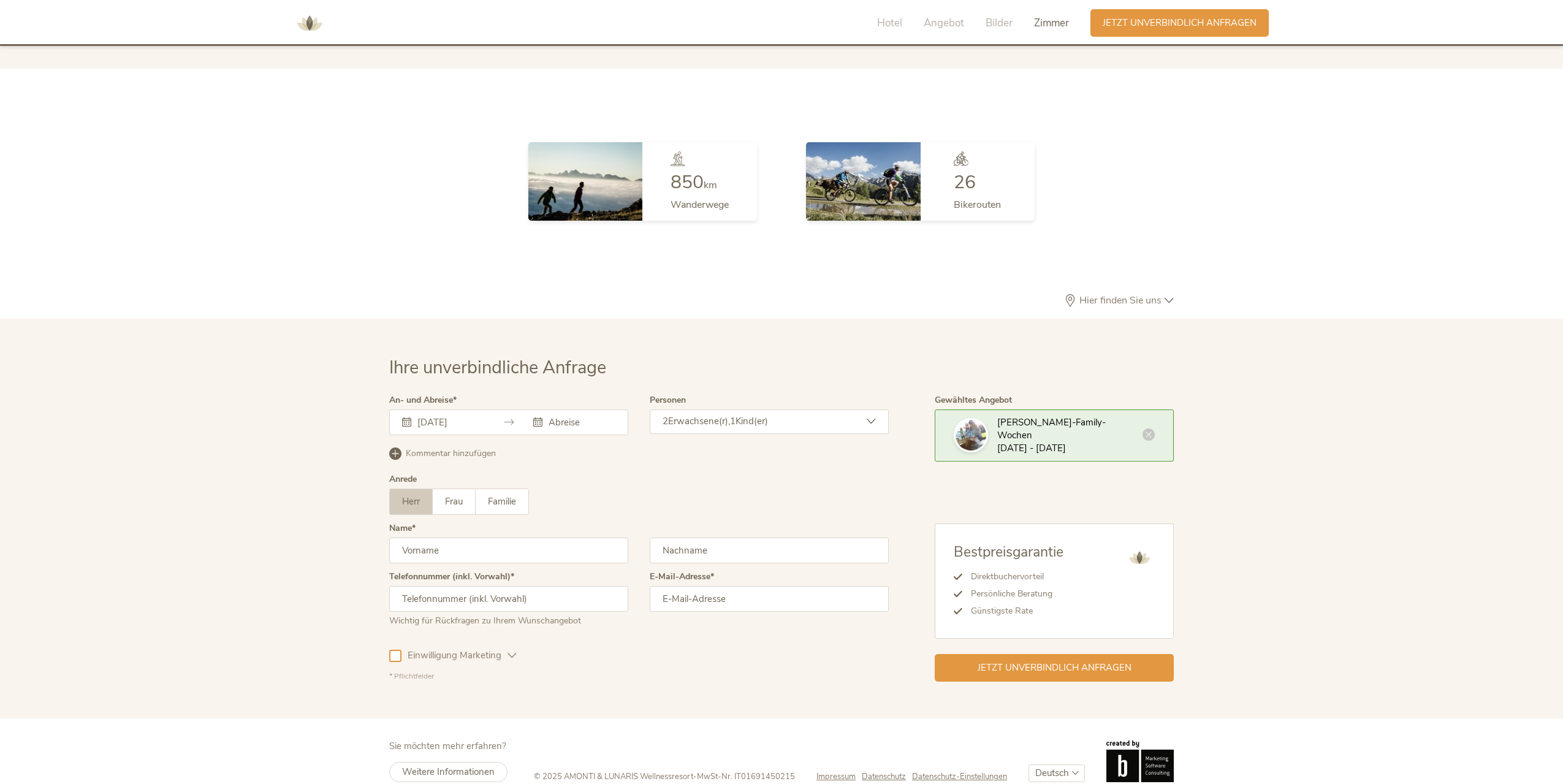
click at [565, 537] on input "text" at bounding box center [509, 550] width 239 height 26
type input "Tobias"
type input "Glenz"
type input "015201046466"
type input "Tobias.glenz@thermofisher.com"
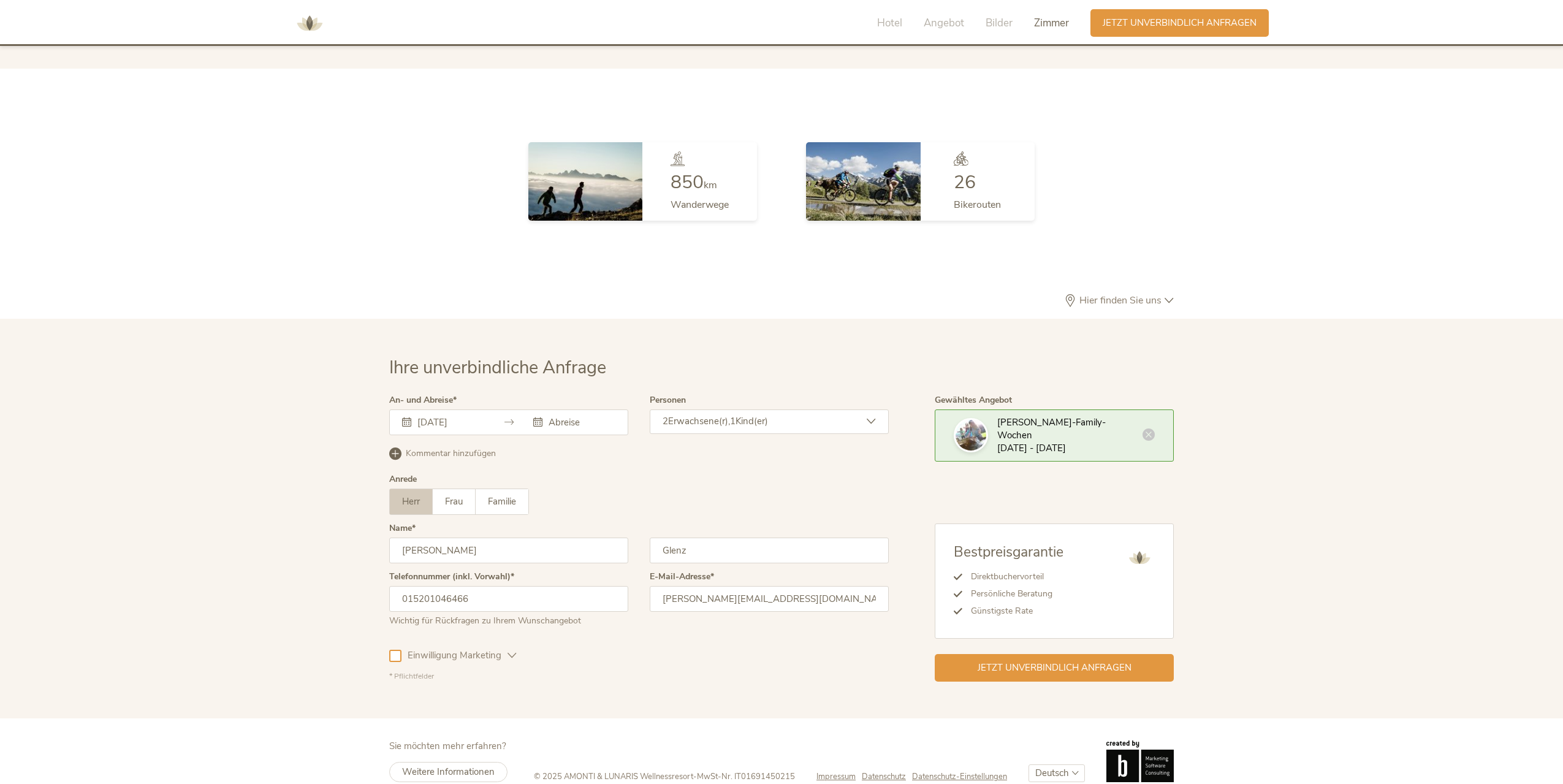
click at [564, 416] on input "text" at bounding box center [580, 422] width 70 height 12
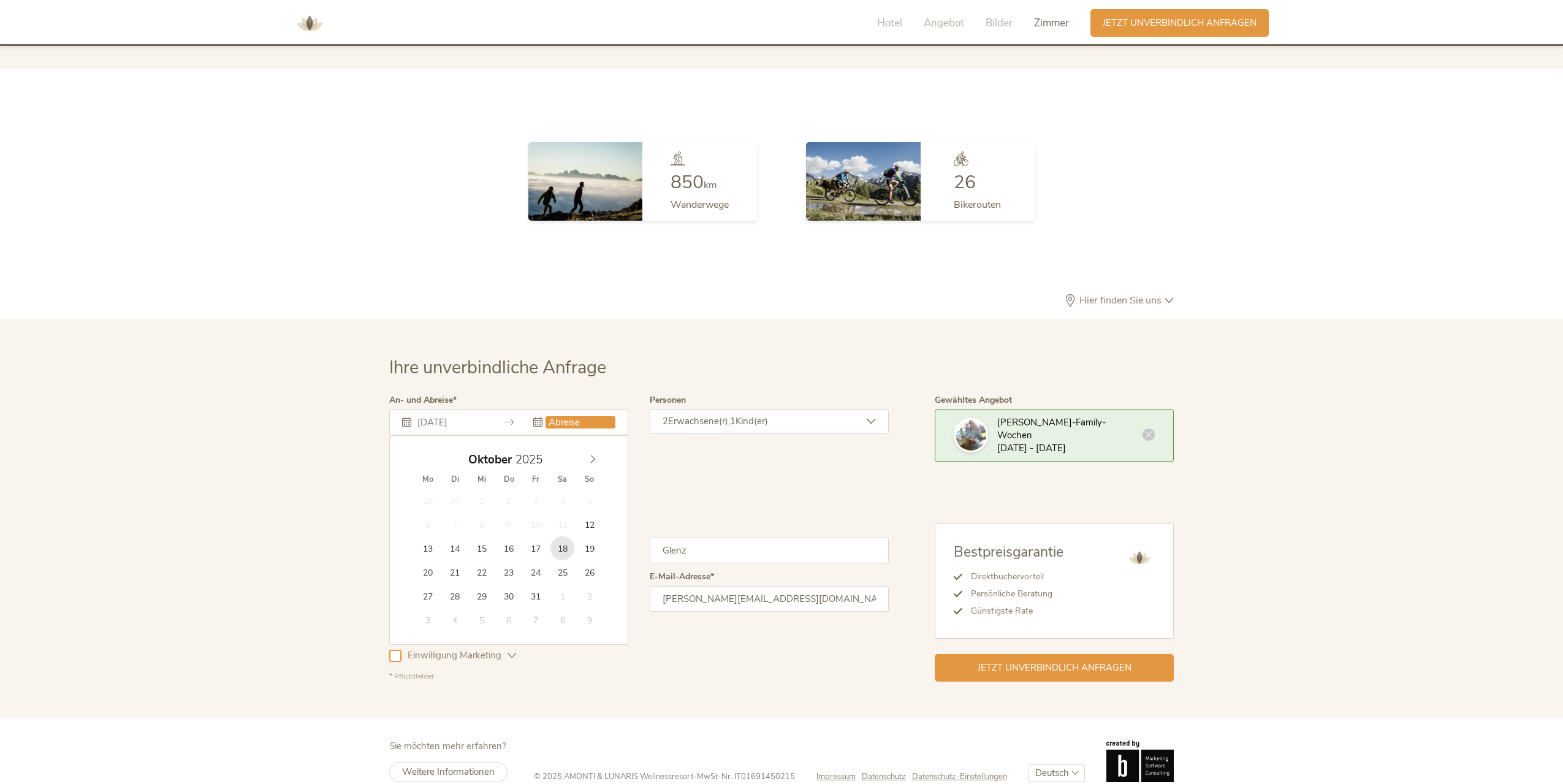
type input "18.10.2025"
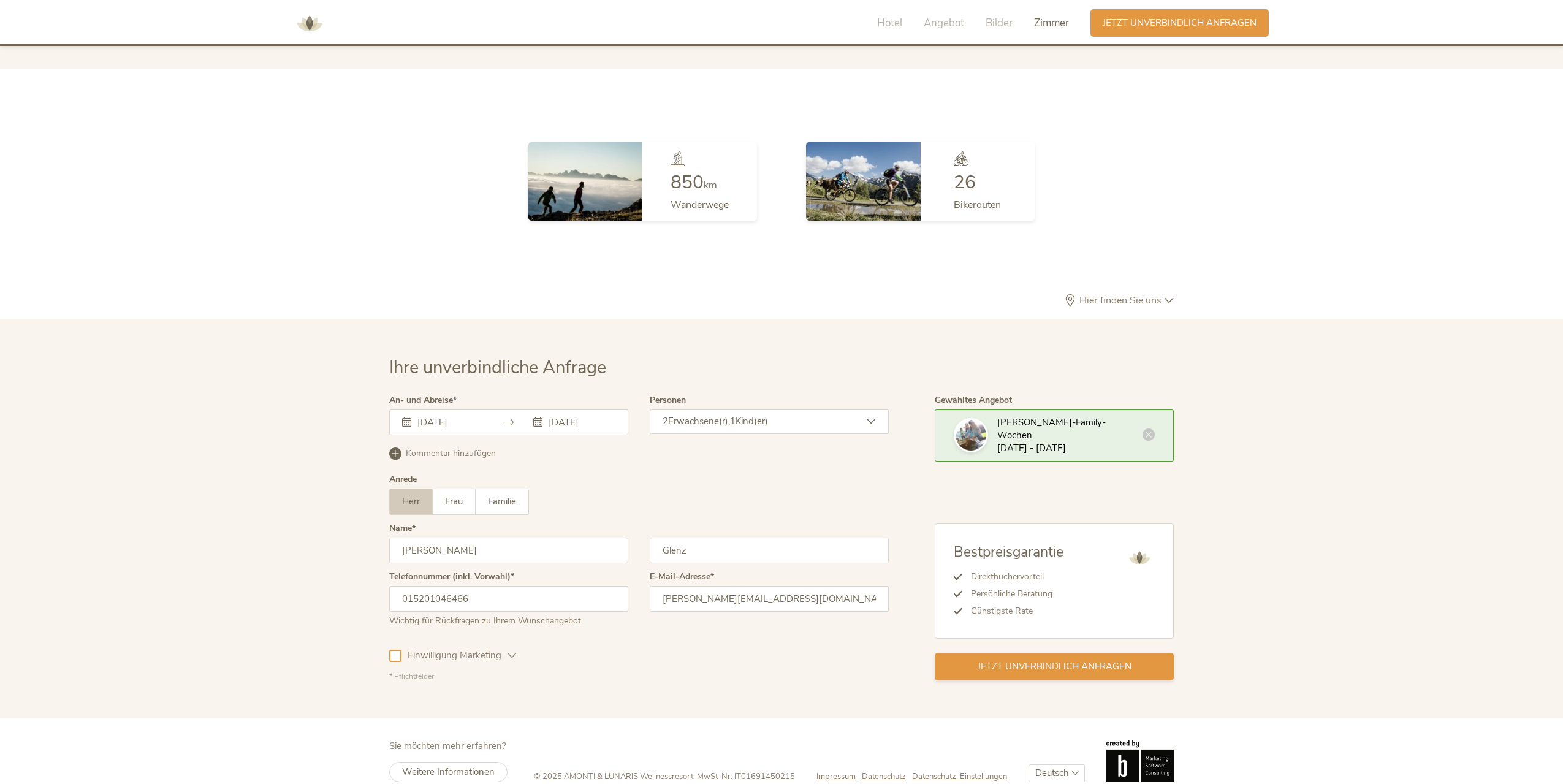
click at [1048, 660] on span "Jetzt unverbindlich anfragen" at bounding box center [1054, 666] width 154 height 13
